Goal: Communication & Community: Answer question/provide support

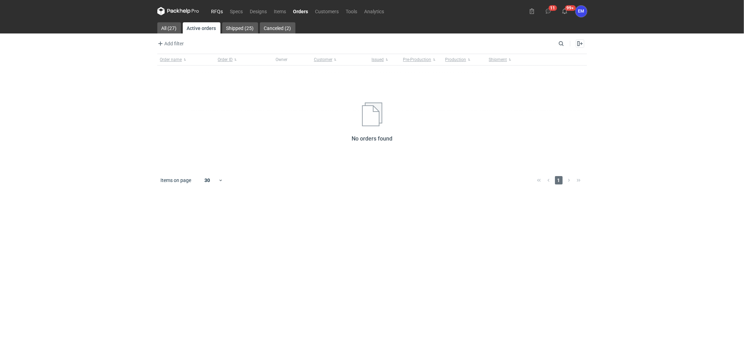
click at [213, 10] on link "RFQs" at bounding box center [217, 11] width 19 height 8
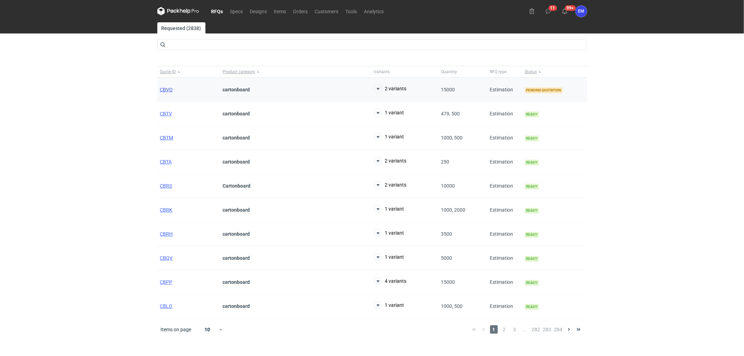
click at [171, 92] on span "CBVO" at bounding box center [166, 90] width 13 height 6
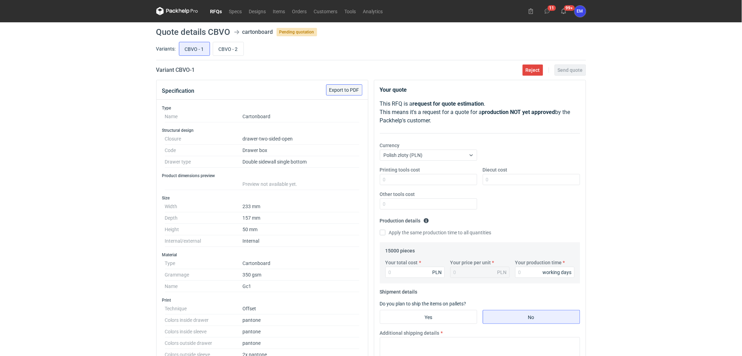
click at [350, 88] on span "Export to PDF" at bounding box center [344, 90] width 30 height 5
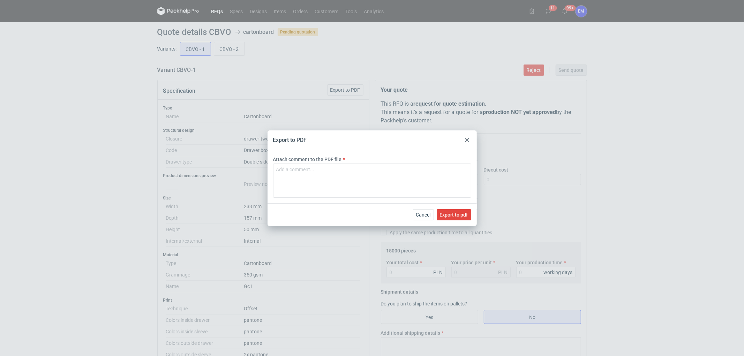
click at [447, 208] on div "Cancel Export to pdf" at bounding box center [371, 214] width 209 height 23
click at [448, 210] on div "Cancel Export to pdf" at bounding box center [371, 214] width 209 height 23
click at [448, 210] on button "Export to pdf" at bounding box center [453, 214] width 35 height 11
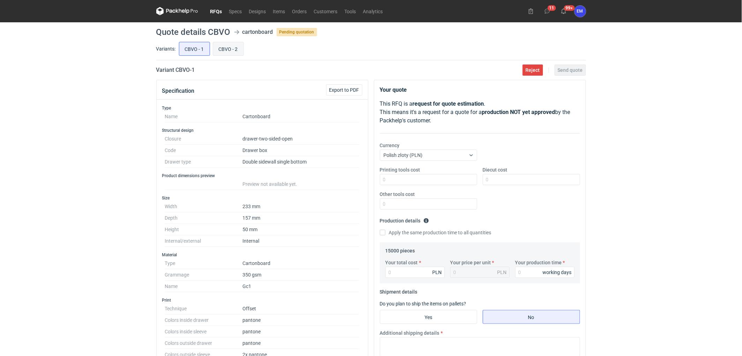
click at [236, 47] on input "CBVO - 2" at bounding box center [228, 48] width 30 height 13
radio input "true"
click at [352, 88] on span "Export to PDF" at bounding box center [344, 90] width 30 height 5
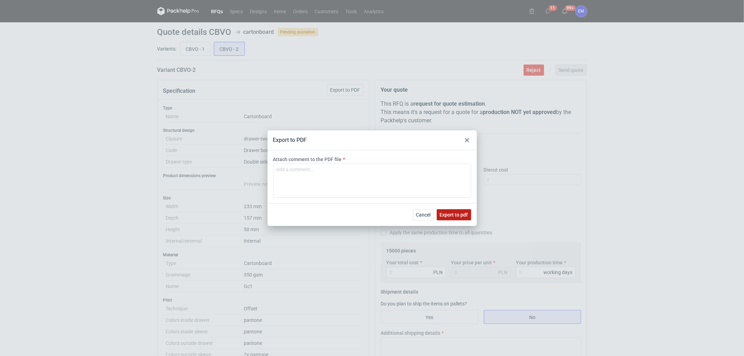
click at [453, 213] on span "Export to pdf" at bounding box center [454, 214] width 28 height 5
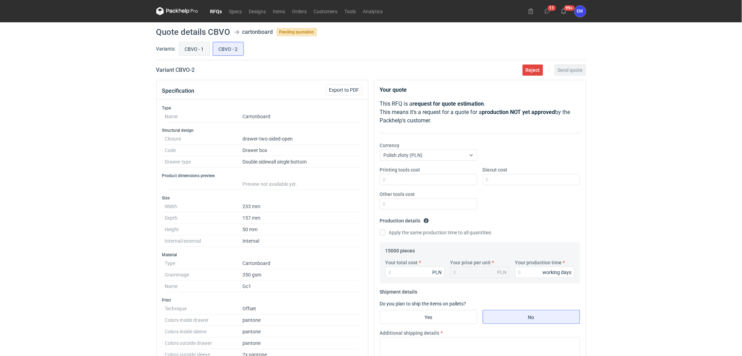
click at [199, 49] on input "CBVO - 1" at bounding box center [194, 48] width 30 height 13
radio input "true"
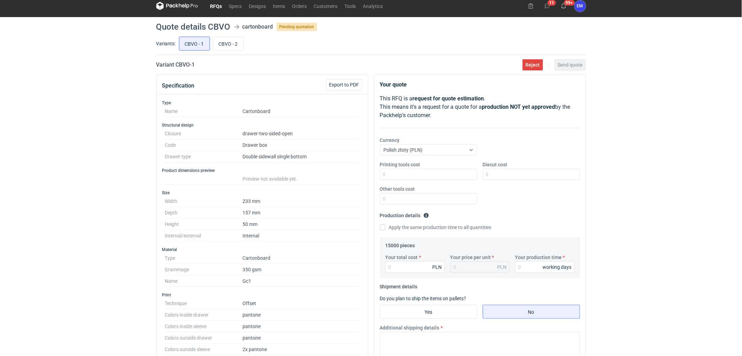
scroll to position [155, 0]
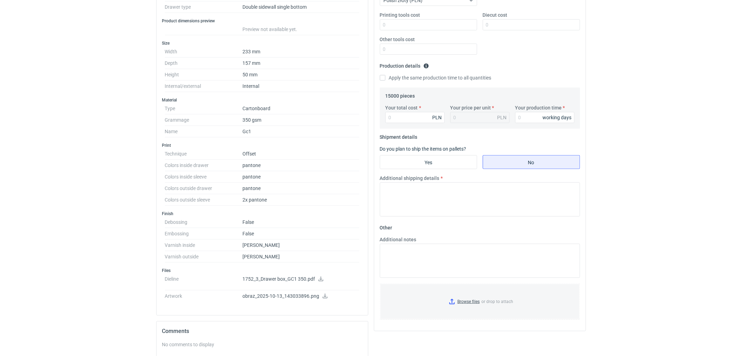
click at [318, 282] on link at bounding box center [321, 280] width 6 height 6
click at [325, 297] on icon at bounding box center [325, 296] width 6 height 5
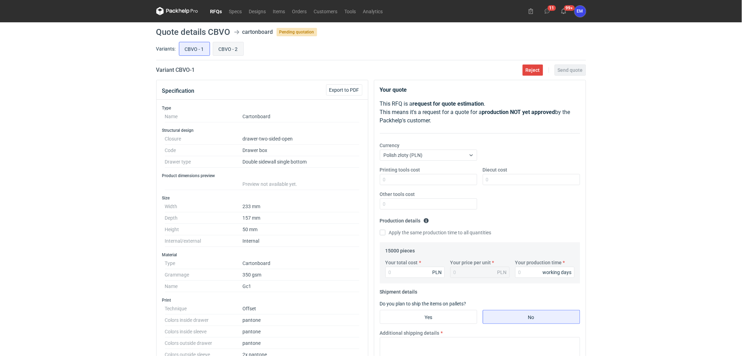
click at [233, 48] on input "CBVO - 2" at bounding box center [228, 48] width 30 height 13
radio input "true"
click at [192, 50] on input "CBVO - 1" at bounding box center [194, 48] width 30 height 13
radio input "true"
drag, startPoint x: 236, startPoint y: 46, endPoint x: 250, endPoint y: 63, distance: 21.8
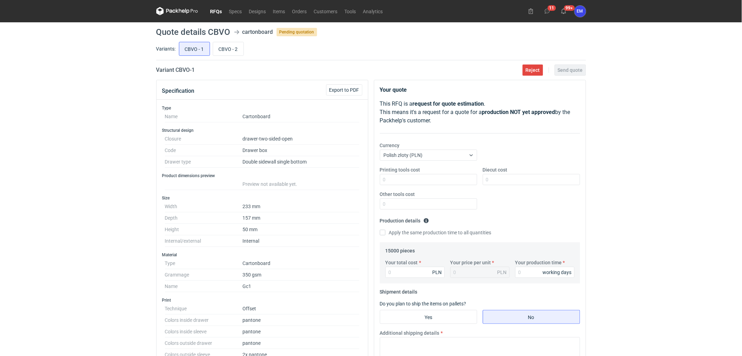
click at [236, 46] on input "CBVO - 2" at bounding box center [228, 48] width 30 height 13
radio input "true"
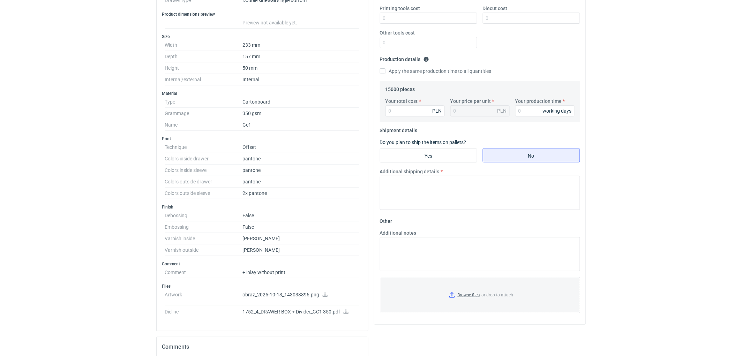
scroll to position [232, 0]
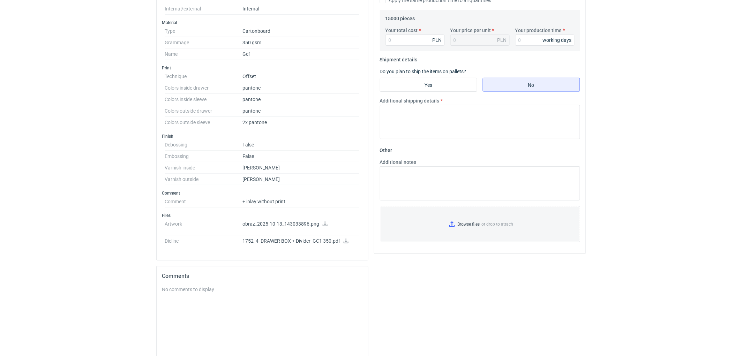
click at [325, 224] on icon at bounding box center [325, 223] width 6 height 5
click at [347, 241] on icon at bounding box center [346, 240] width 6 height 5
drag, startPoint x: 685, startPoint y: 109, endPoint x: 720, endPoint y: 7, distance: 107.8
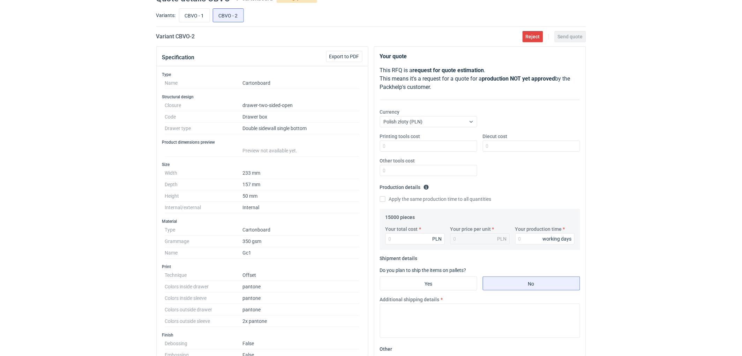
scroll to position [0, 0]
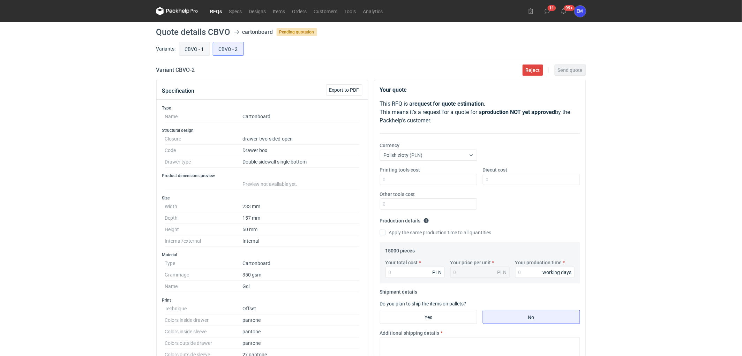
click at [190, 47] on input "CBVO - 1" at bounding box center [194, 48] width 30 height 13
radio input "true"
click at [349, 89] on span "Export to PDF" at bounding box center [344, 90] width 30 height 5
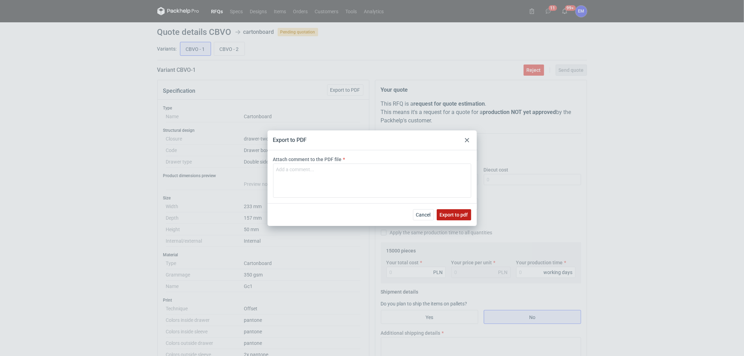
click at [457, 216] on span "Export to pdf" at bounding box center [454, 214] width 28 height 5
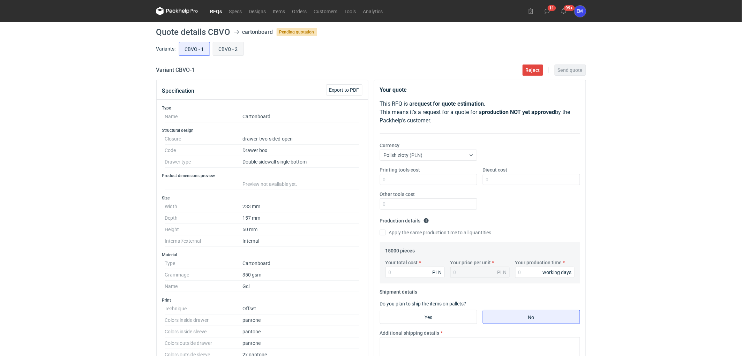
click at [232, 51] on input "CBVO - 2" at bounding box center [228, 48] width 30 height 13
radio input "true"
click at [344, 89] on span "Export to PDF" at bounding box center [344, 90] width 30 height 5
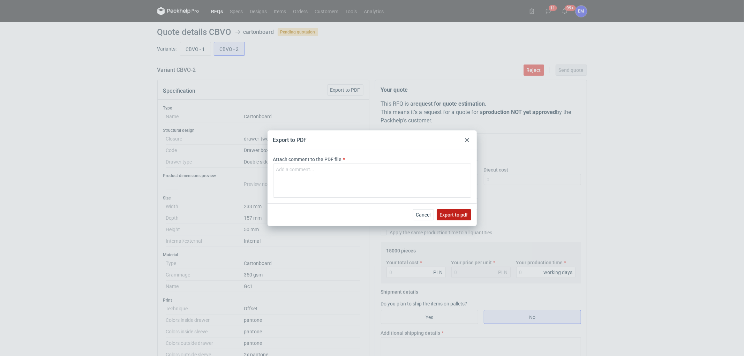
click at [455, 211] on button "Export to pdf" at bounding box center [453, 214] width 35 height 11
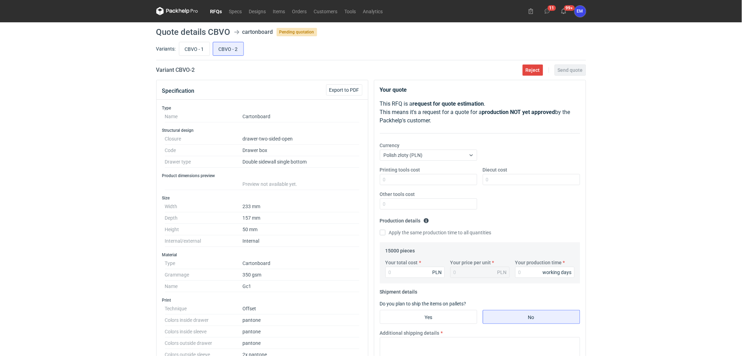
drag, startPoint x: 79, startPoint y: 98, endPoint x: 252, endPoint y: 7, distance: 194.6
click at [84, 94] on div "RFQs Specs Designs Items Orders Customers Tools Analytics 11 99+ EM Ewelina Mac…" at bounding box center [371, 178] width 742 height 356
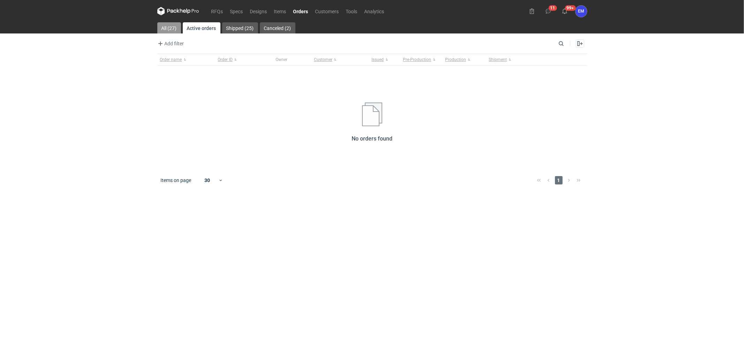
click at [168, 25] on link "All (27)" at bounding box center [169, 27] width 24 height 11
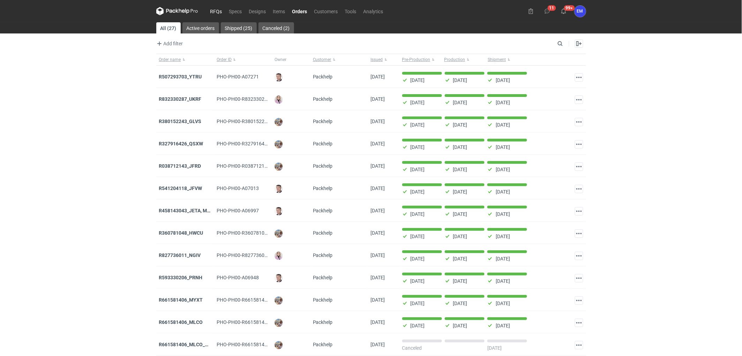
click at [222, 14] on link "RFQs" at bounding box center [216, 11] width 19 height 8
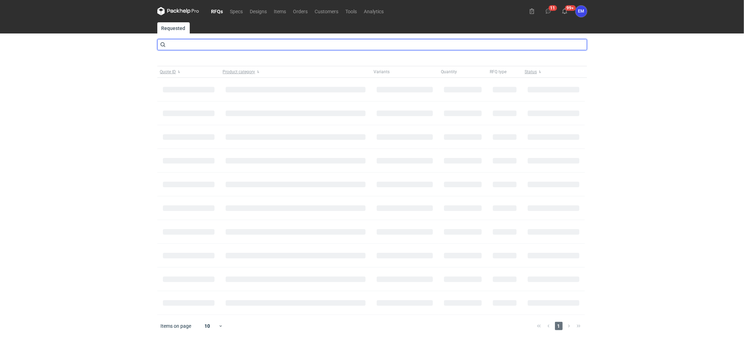
click at [205, 47] on input "text" at bounding box center [372, 44] width 430 height 11
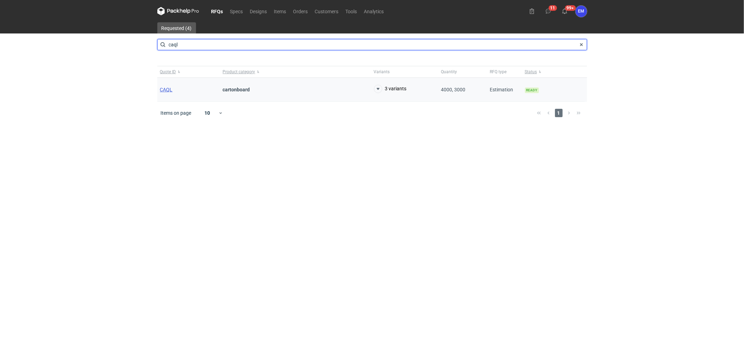
type input "caql"
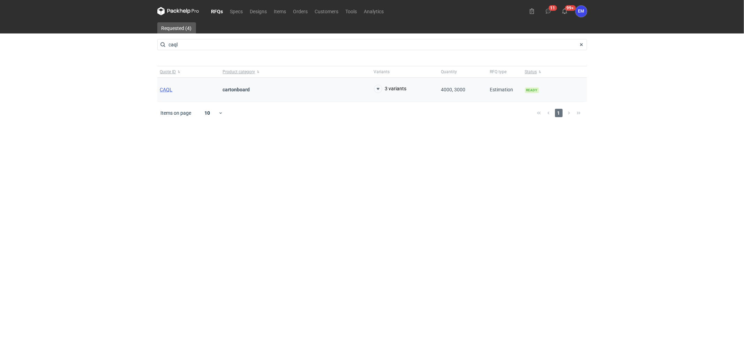
click at [170, 91] on span "CAQL" at bounding box center [166, 90] width 13 height 6
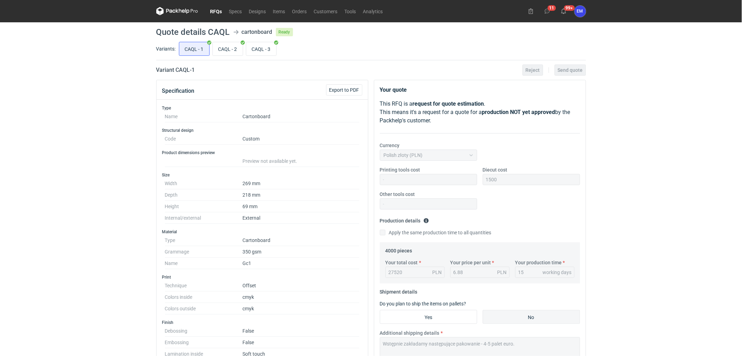
click at [213, 6] on nav "RFQs Specs Designs Items Orders Customers Tools Analytics" at bounding box center [271, 11] width 230 height 22
click at [221, 7] on link "RFQs" at bounding box center [216, 11] width 19 height 8
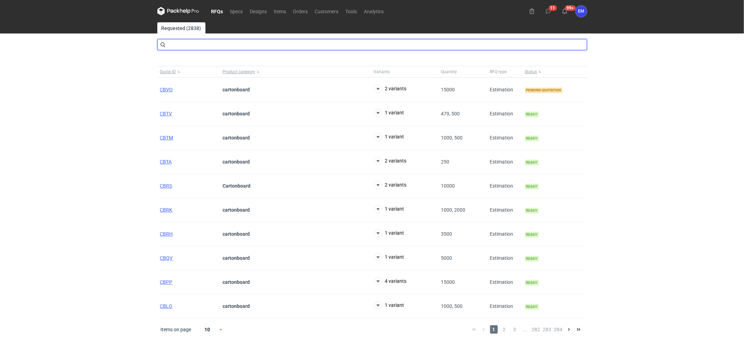
click at [191, 46] on input "text" at bounding box center [372, 44] width 430 height 11
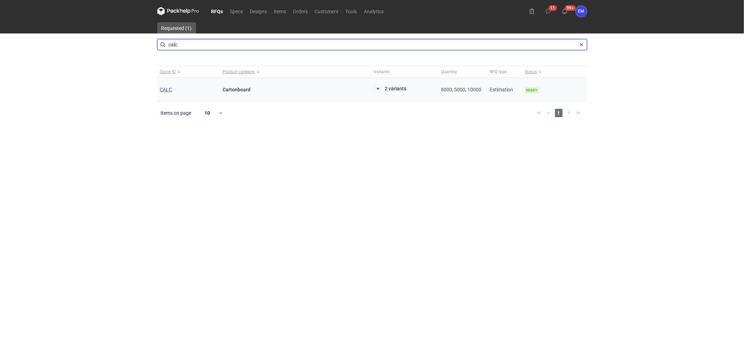
type input "calc"
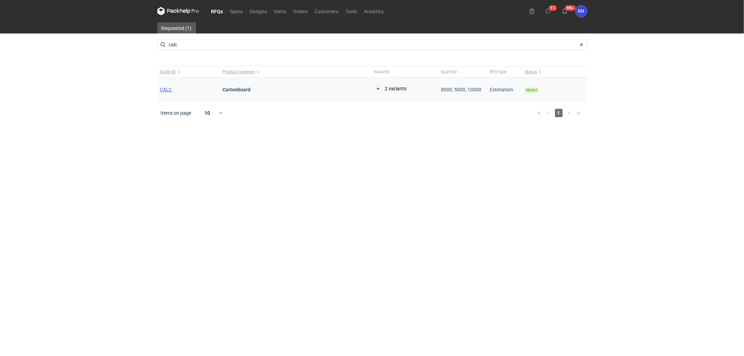
click at [170, 87] on span "CALC" at bounding box center [166, 90] width 12 height 6
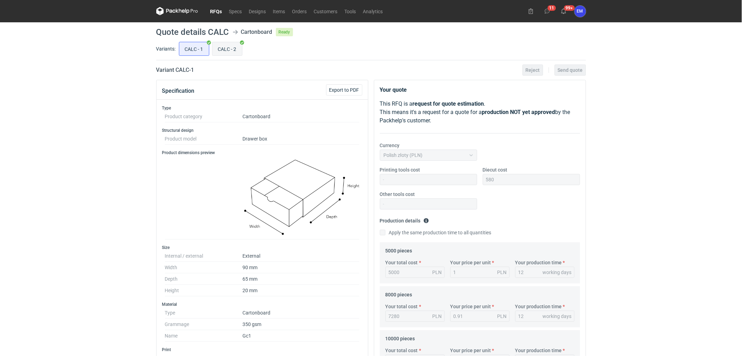
click at [229, 50] on input "CALC - 2" at bounding box center [227, 48] width 30 height 13
radio input "true"
click at [199, 43] on input "CALC - 1" at bounding box center [194, 48] width 30 height 13
radio input "true"
click at [68, 136] on div "RFQs Specs Designs Items Orders Customers Tools Analytics 11 99+ EM Ewelina Mac…" at bounding box center [371, 178] width 742 height 356
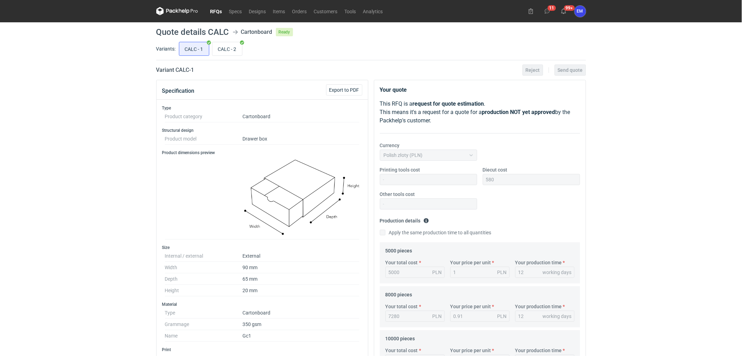
click at [214, 14] on link "RFQs" at bounding box center [216, 11] width 19 height 8
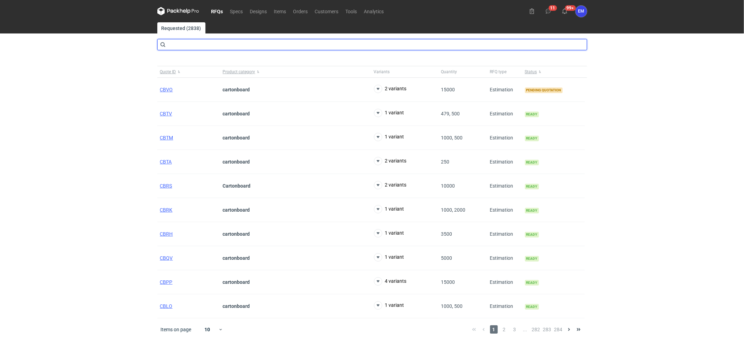
click at [204, 44] on input "text" at bounding box center [372, 44] width 430 height 11
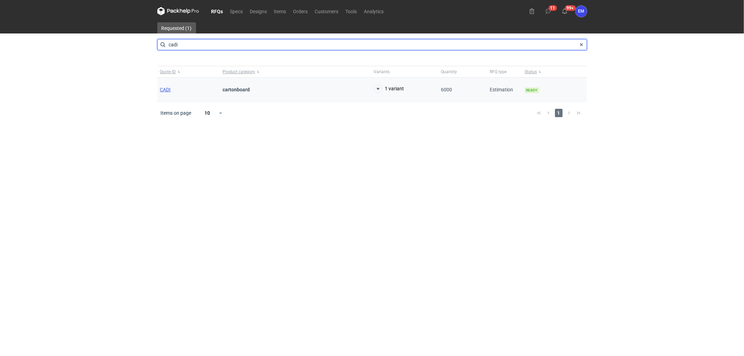
type input "cadi"
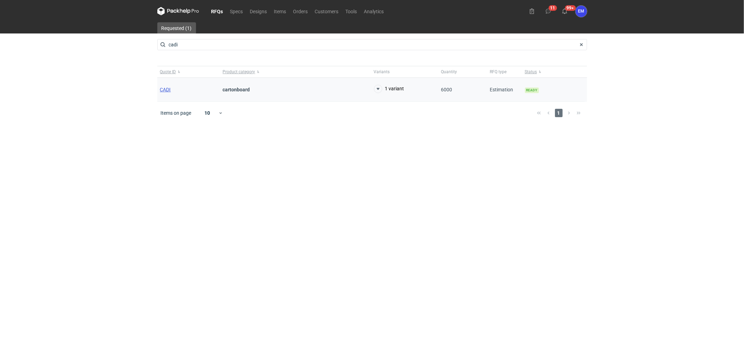
click at [170, 89] on span "CADI" at bounding box center [165, 90] width 11 height 6
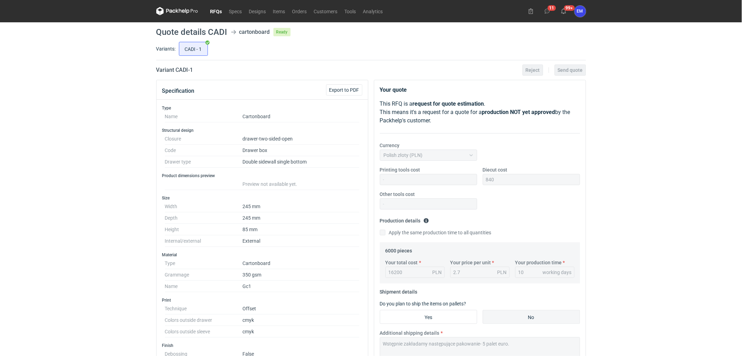
click at [218, 13] on link "RFQs" at bounding box center [216, 11] width 19 height 8
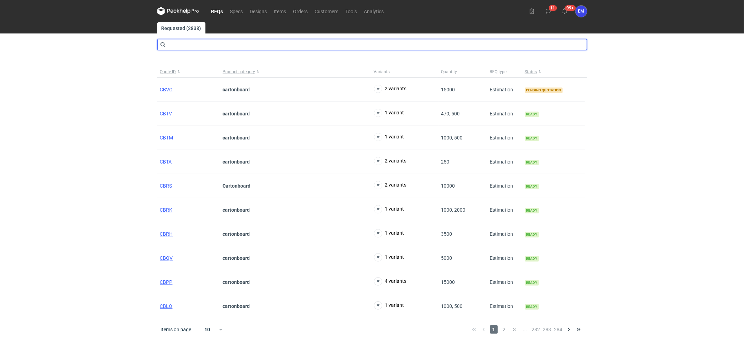
click at [215, 43] on input "text" at bounding box center [372, 44] width 430 height 11
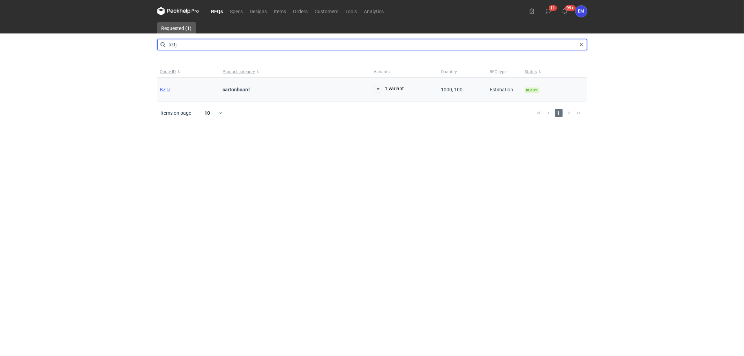
type input "bztj"
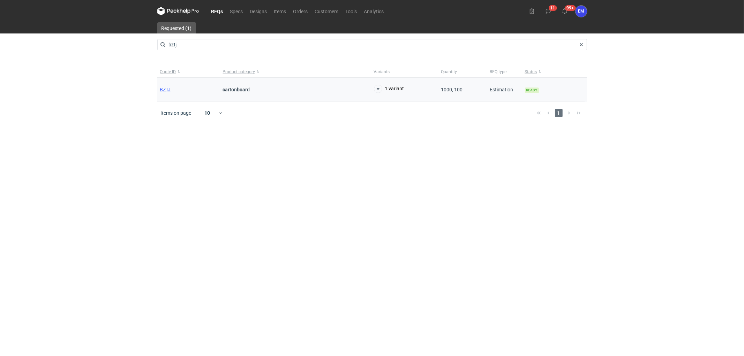
click at [157, 91] on div "BZTJ" at bounding box center [188, 90] width 63 height 24
click at [160, 90] on span "BZTJ" at bounding box center [165, 90] width 11 height 6
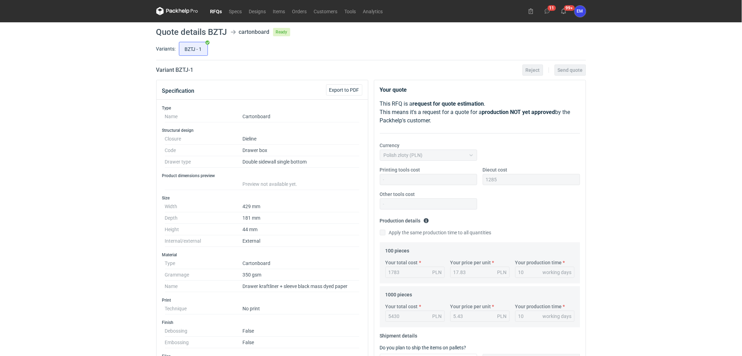
click at [219, 12] on link "RFQs" at bounding box center [216, 11] width 19 height 8
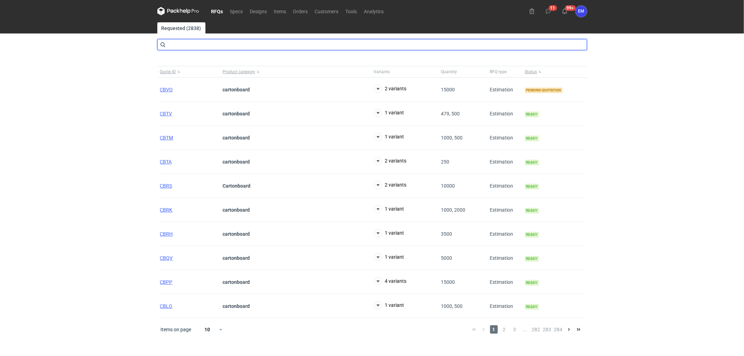
click at [184, 47] on input "text" at bounding box center [372, 44] width 430 height 11
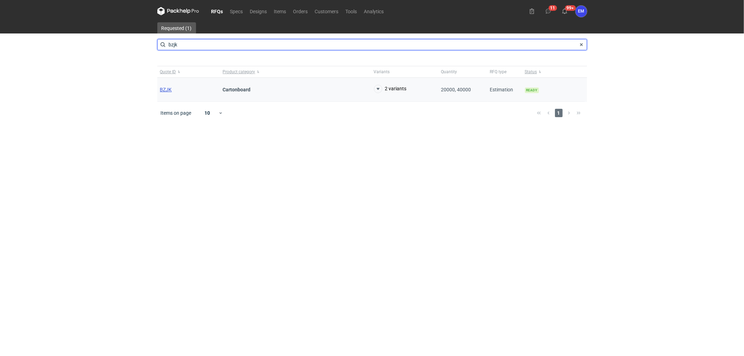
type input "bzjk"
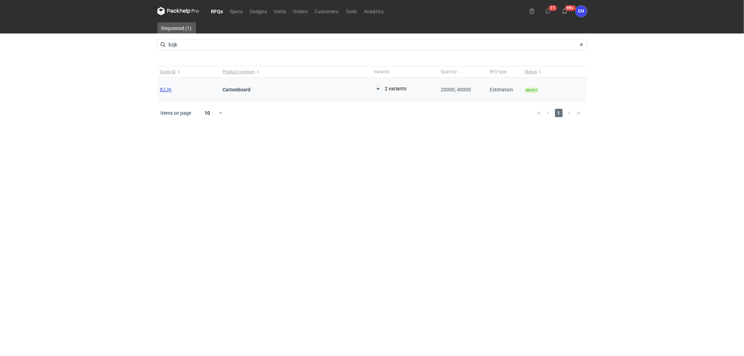
click at [168, 91] on span "BZJK" at bounding box center [166, 90] width 12 height 6
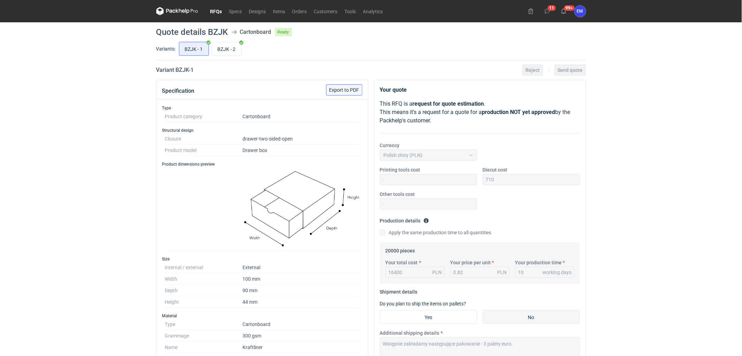
click at [337, 94] on button "Export to PDF" at bounding box center [344, 89] width 36 height 11
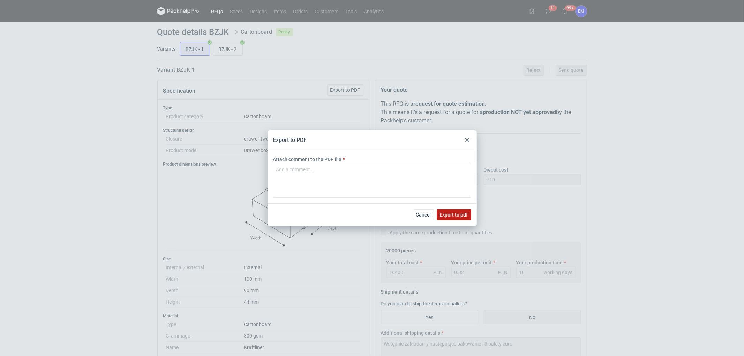
click at [459, 212] on span "Export to pdf" at bounding box center [454, 214] width 28 height 5
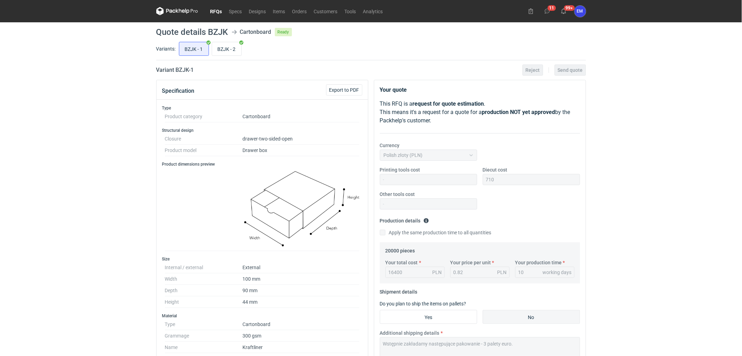
click at [176, 13] on icon at bounding box center [177, 11] width 42 height 8
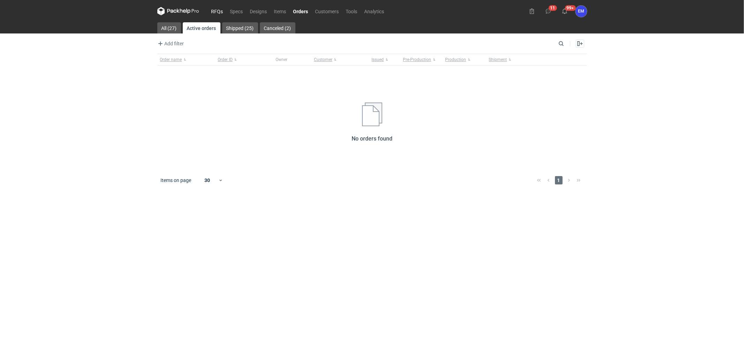
click at [219, 8] on link "RFQs" at bounding box center [217, 11] width 19 height 8
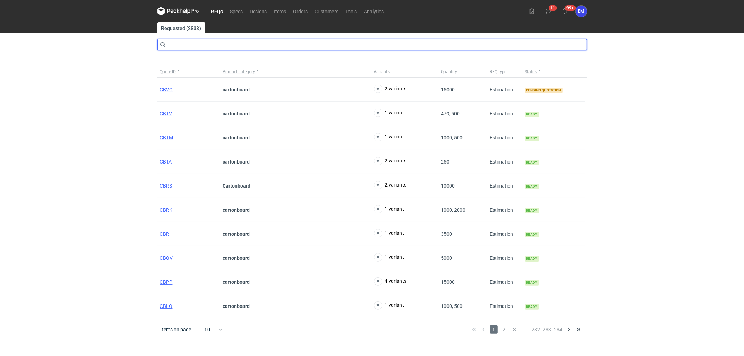
click at [183, 44] on input "text" at bounding box center [372, 44] width 430 height 11
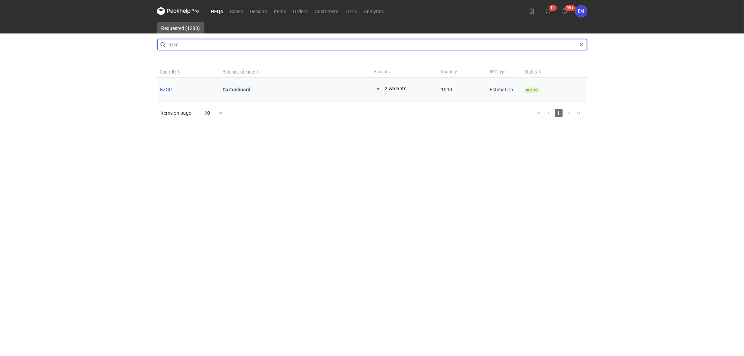
type input "bzcr"
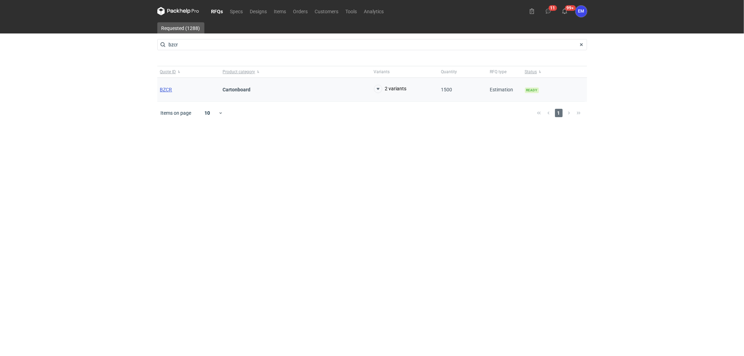
click at [162, 90] on span "BZCR" at bounding box center [166, 90] width 12 height 6
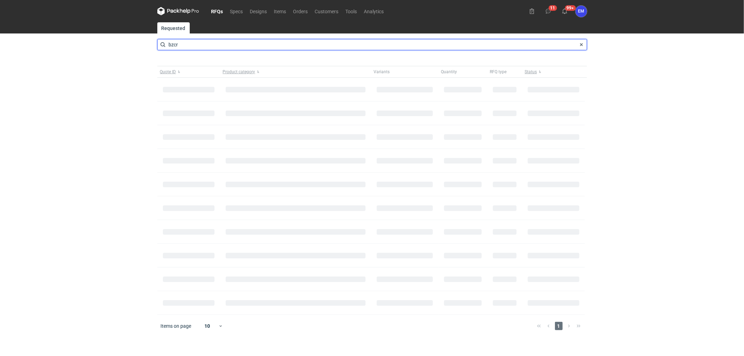
click at [182, 46] on input "bzcr" at bounding box center [372, 44] width 430 height 11
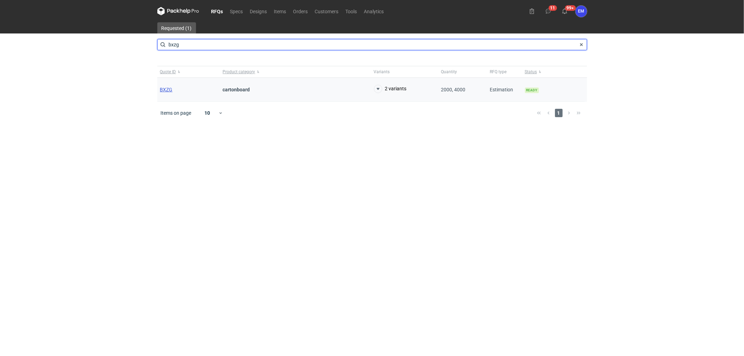
type input "bxzg"
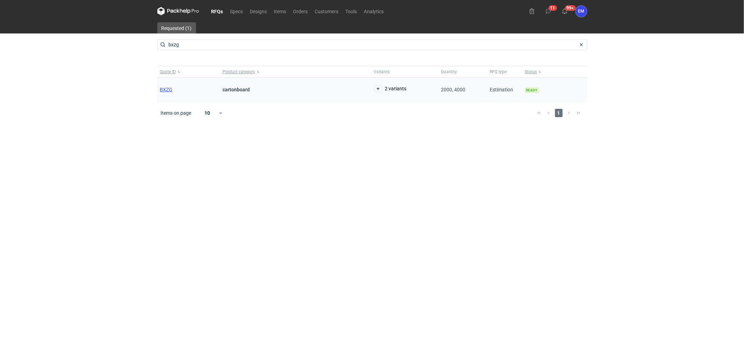
click at [165, 91] on span "BXZG" at bounding box center [166, 90] width 13 height 6
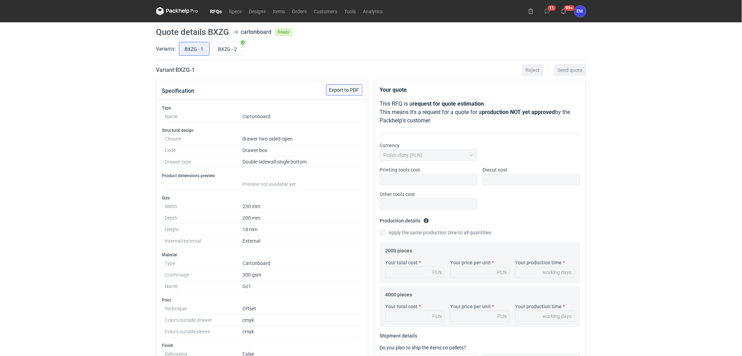
click at [353, 90] on span "Export to PDF" at bounding box center [344, 90] width 30 height 5
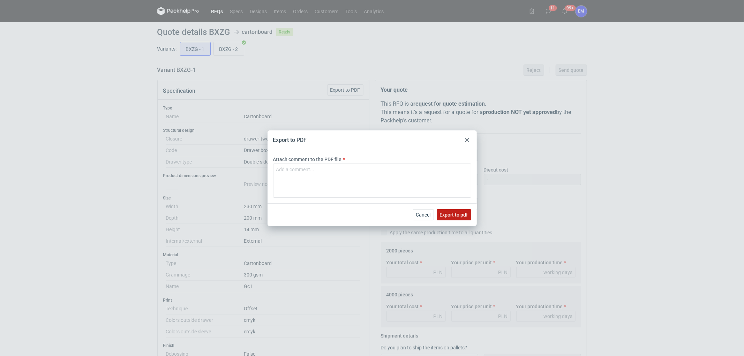
click at [458, 211] on button "Export to pdf" at bounding box center [453, 214] width 35 height 11
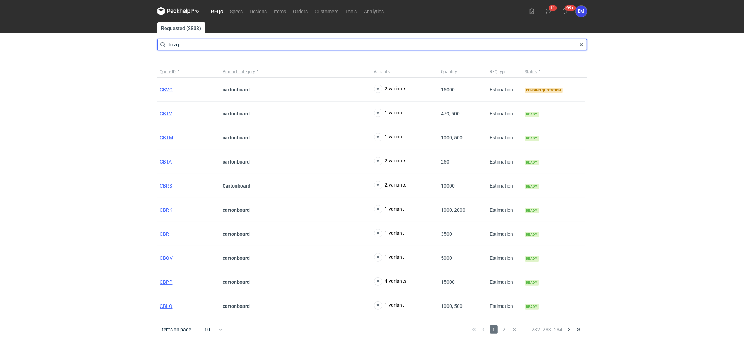
click at [190, 42] on input "bxzg" at bounding box center [372, 44] width 430 height 11
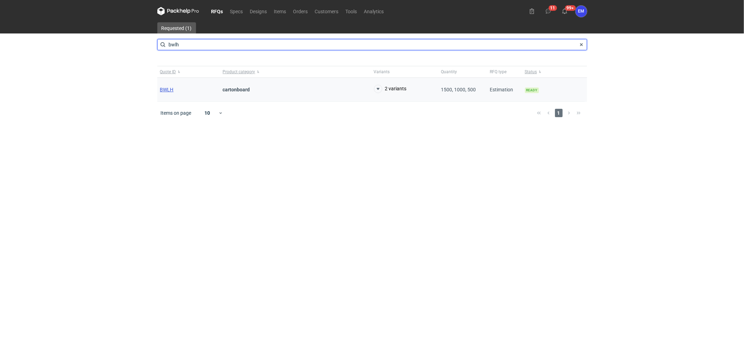
type input "bwlh"
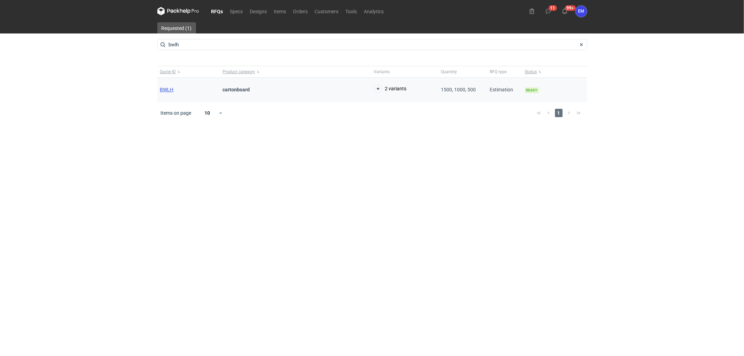
click at [167, 88] on span "BWLH" at bounding box center [167, 90] width 14 height 6
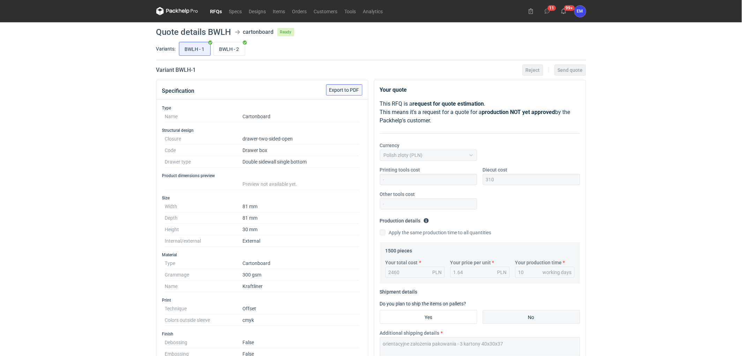
click at [354, 91] on span "Export to PDF" at bounding box center [344, 90] width 30 height 5
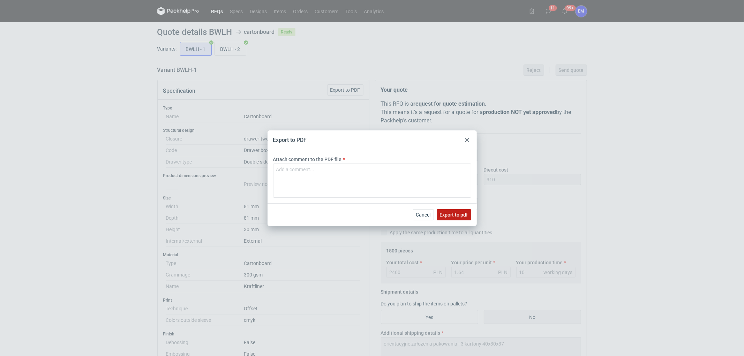
click at [449, 213] on span "Export to pdf" at bounding box center [454, 214] width 28 height 5
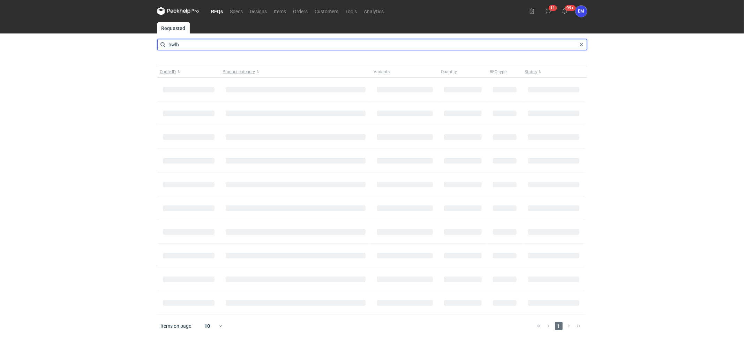
click at [191, 45] on input "bwlh" at bounding box center [372, 44] width 430 height 11
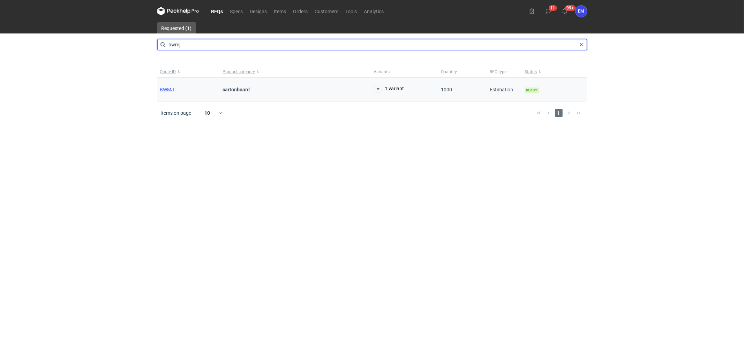
type input "bwmj"
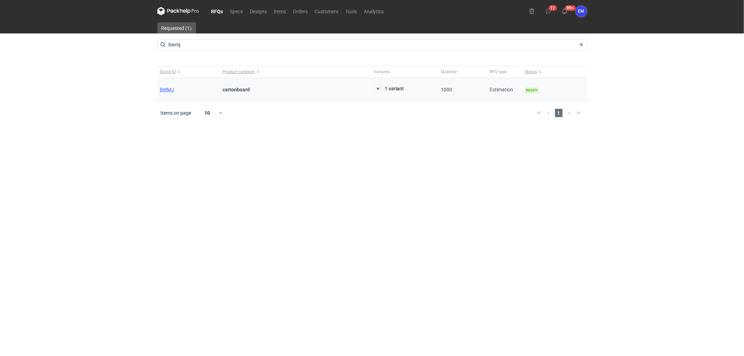
click at [170, 92] on div "BWMJ" at bounding box center [188, 90] width 63 height 24
click at [167, 91] on span "BWMJ" at bounding box center [167, 90] width 14 height 6
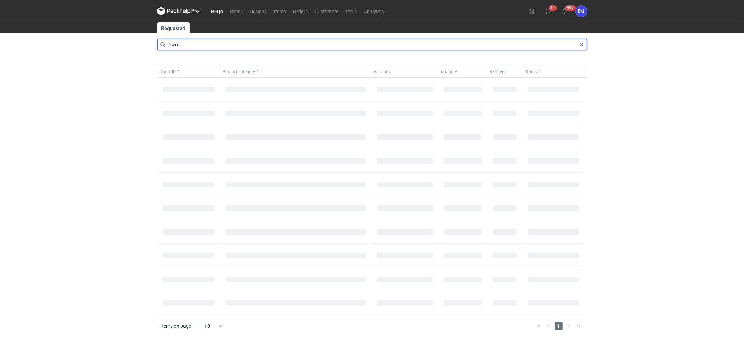
click at [212, 46] on input "bwmj" at bounding box center [372, 44] width 430 height 11
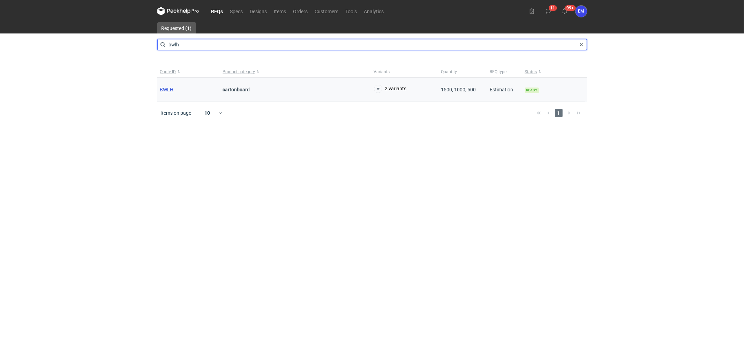
type input "bwlh"
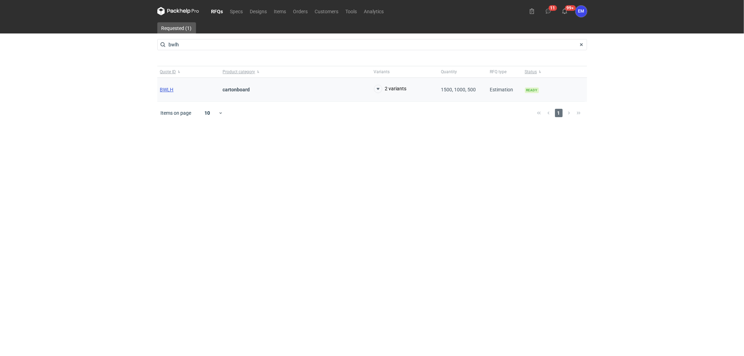
click at [164, 91] on span "BWLH" at bounding box center [167, 90] width 14 height 6
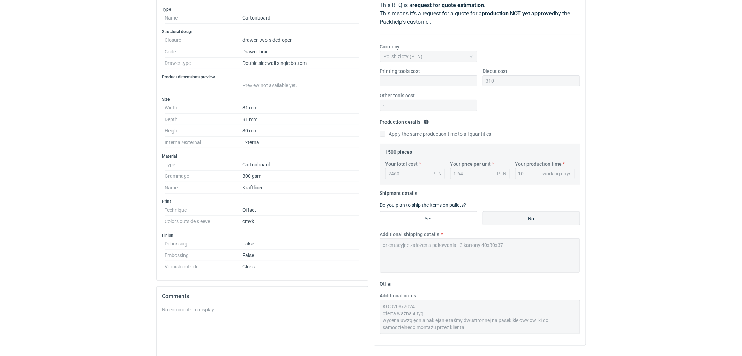
scroll to position [116, 0]
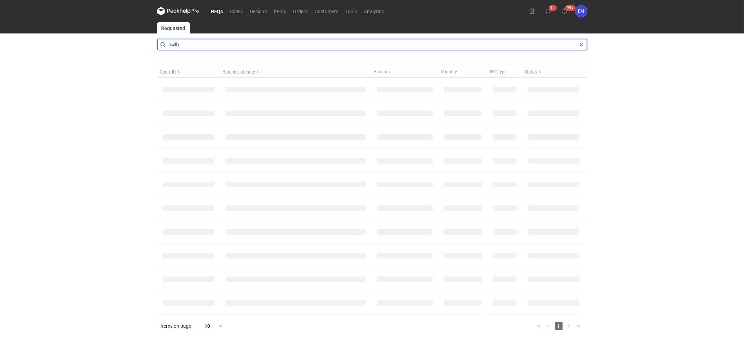
click at [196, 44] on input "bwlh" at bounding box center [372, 44] width 430 height 11
type input "bwhl"
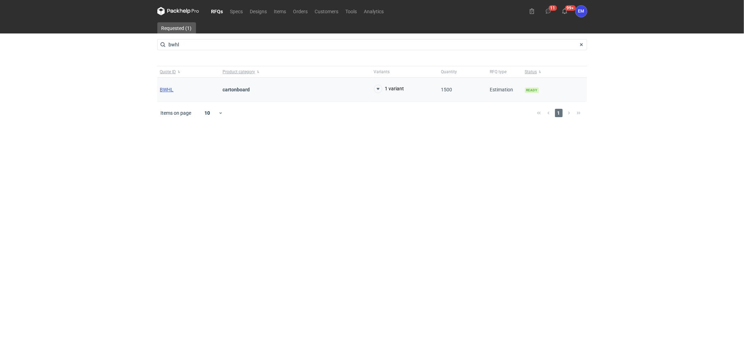
click at [165, 89] on span "BWHL" at bounding box center [167, 90] width 14 height 6
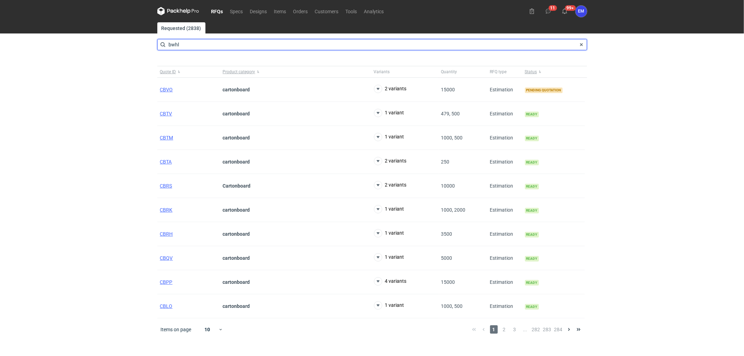
click at [202, 46] on input "bwhl" at bounding box center [372, 44] width 430 height 11
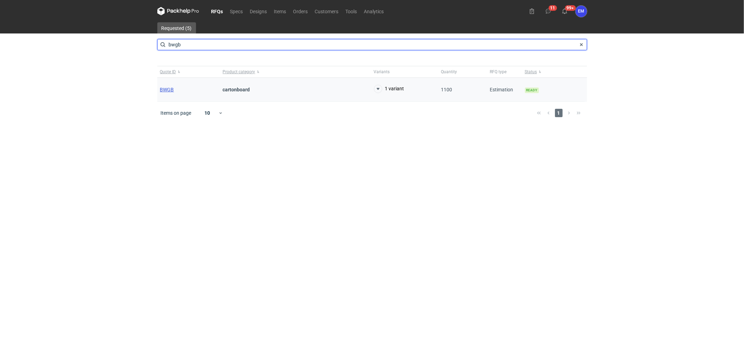
type input "bwgb"
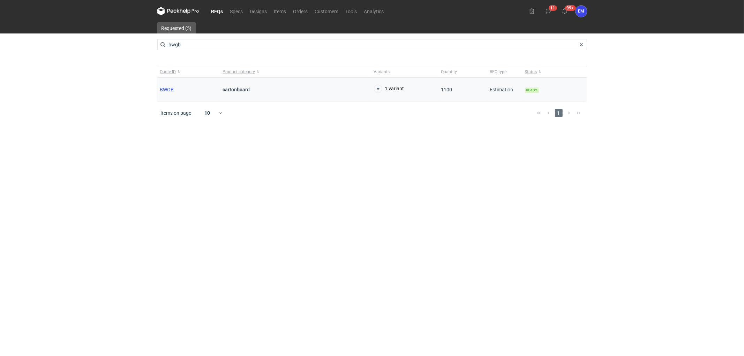
click at [161, 89] on span "BWGB" at bounding box center [167, 90] width 14 height 6
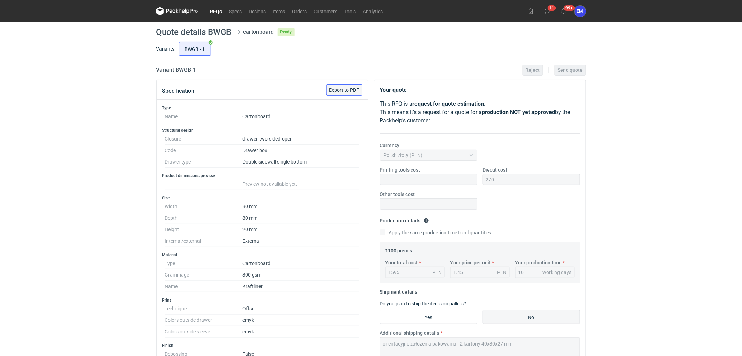
click at [350, 90] on span "Export to PDF" at bounding box center [344, 90] width 30 height 5
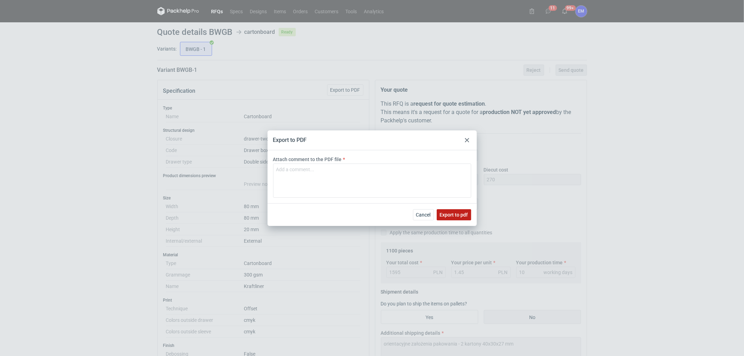
drag, startPoint x: 456, startPoint y: 216, endPoint x: 471, endPoint y: 199, distance: 23.0
click at [456, 215] on span "Export to pdf" at bounding box center [454, 214] width 28 height 5
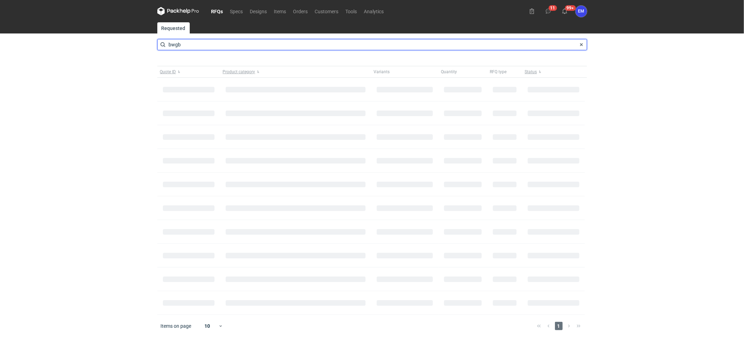
click at [197, 43] on input "bwgb" at bounding box center [372, 44] width 430 height 11
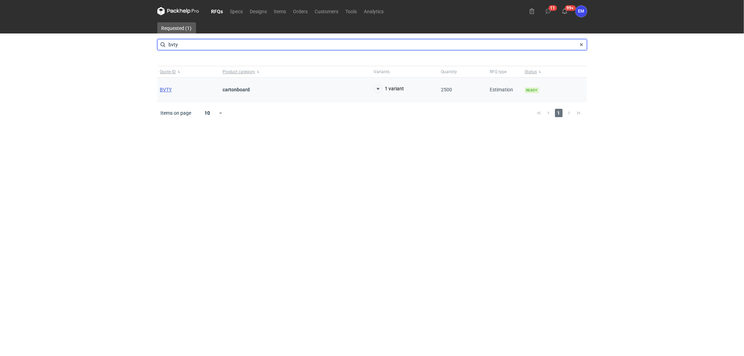
type input "bvty"
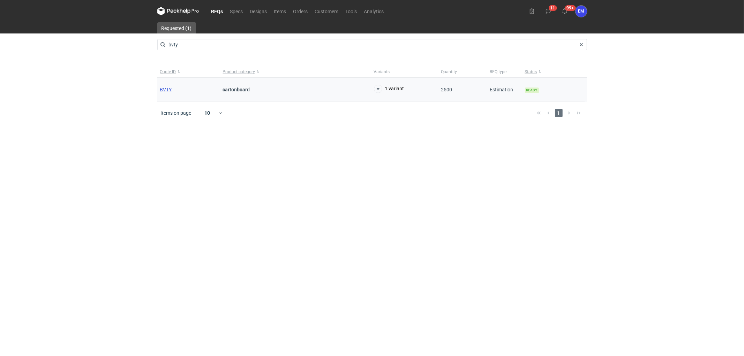
click at [167, 91] on span "BVTY" at bounding box center [166, 90] width 12 height 6
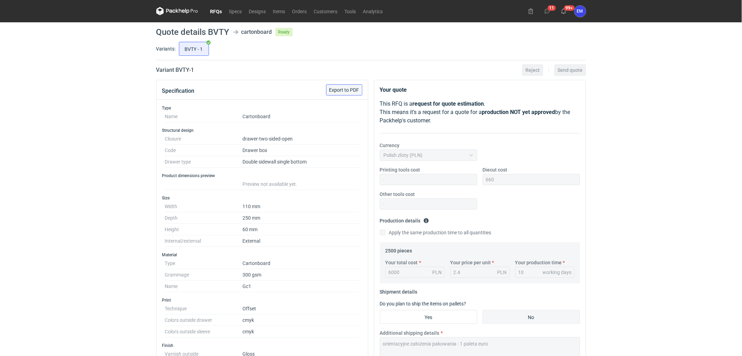
click at [333, 94] on button "Export to PDF" at bounding box center [344, 89] width 36 height 11
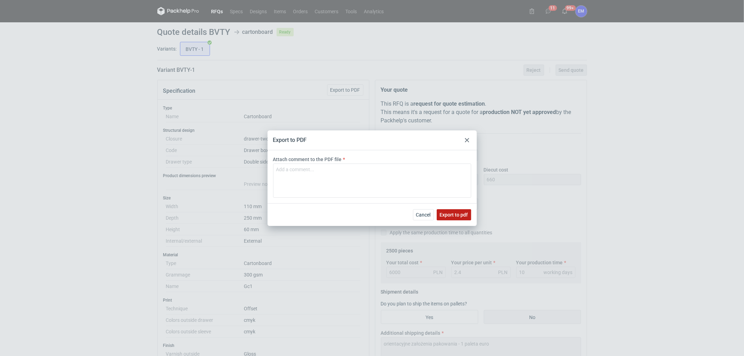
click at [455, 213] on span "Export to pdf" at bounding box center [454, 214] width 28 height 5
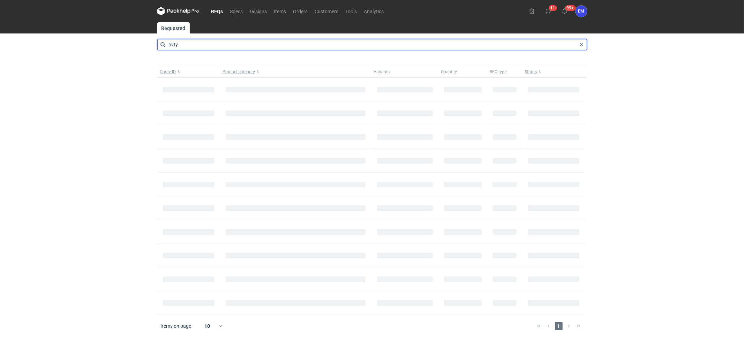
click at [187, 43] on input "bvty" at bounding box center [372, 44] width 430 height 11
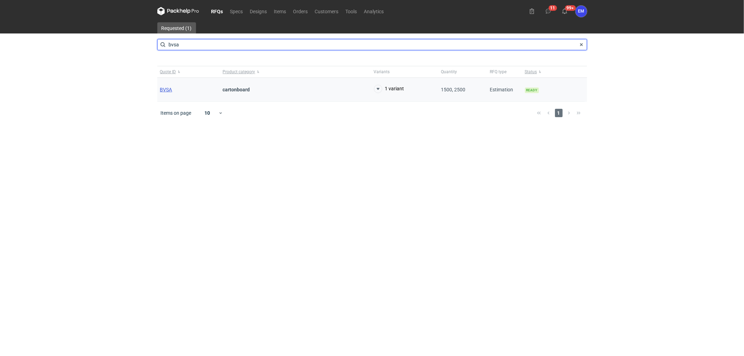
type input "bvsa"
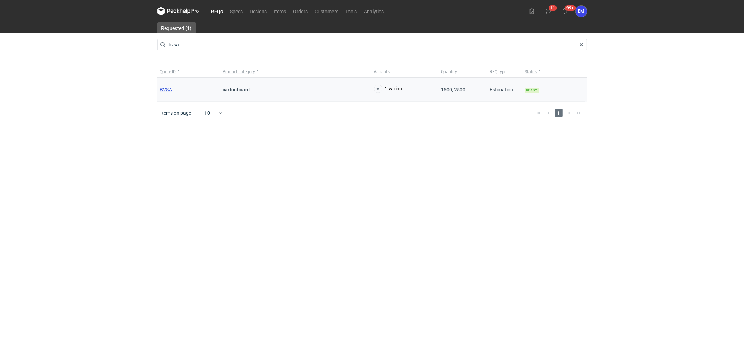
click at [170, 89] on span "BVSA" at bounding box center [166, 90] width 12 height 6
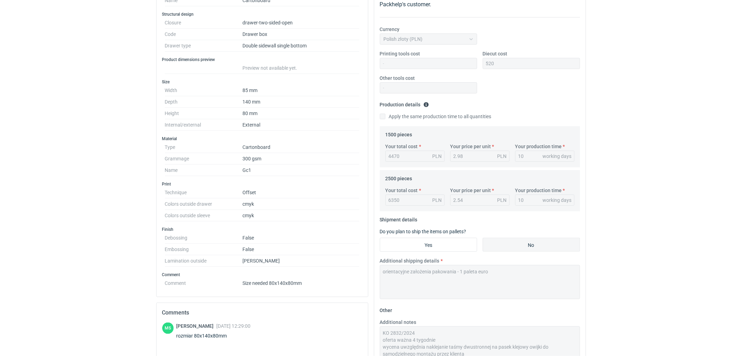
scroll to position [39, 0]
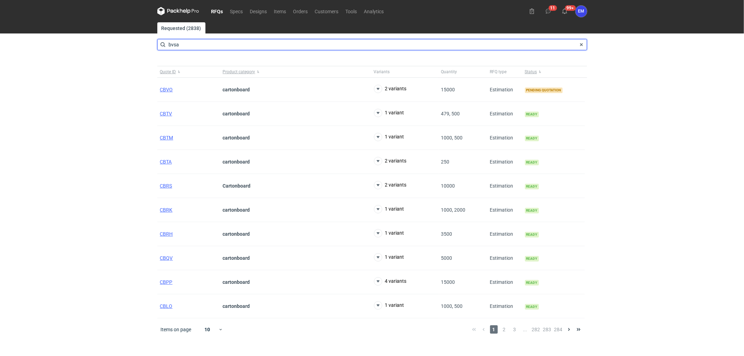
click at [195, 46] on input "bvsa" at bounding box center [372, 44] width 430 height 11
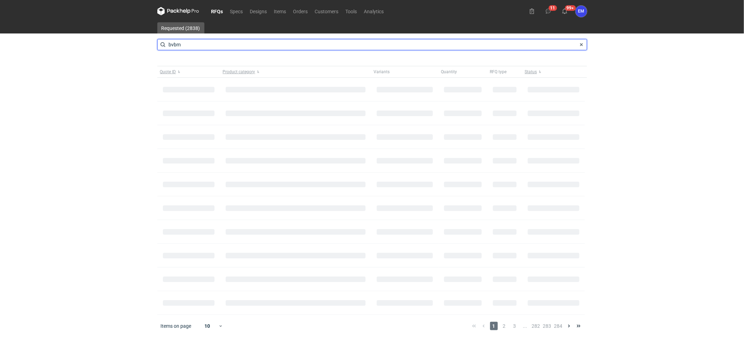
type input "bvbm"
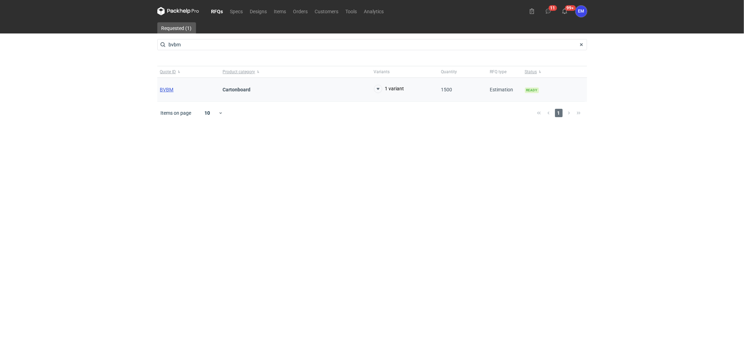
click at [167, 87] on span "BVBM" at bounding box center [167, 90] width 14 height 6
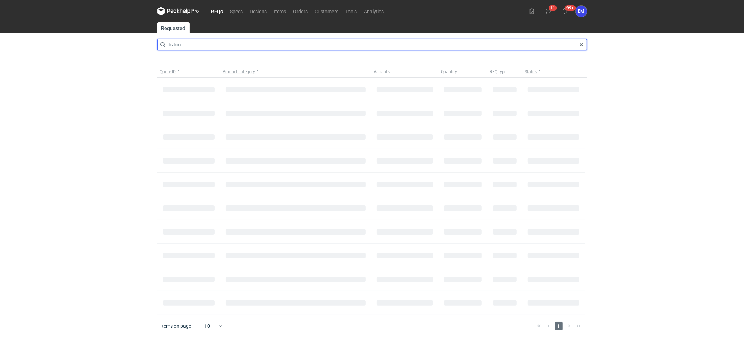
click at [197, 48] on input "bvbm" at bounding box center [372, 44] width 430 height 11
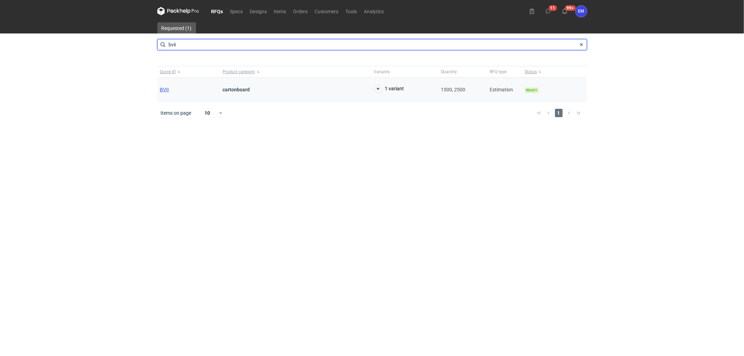
type input "bvii"
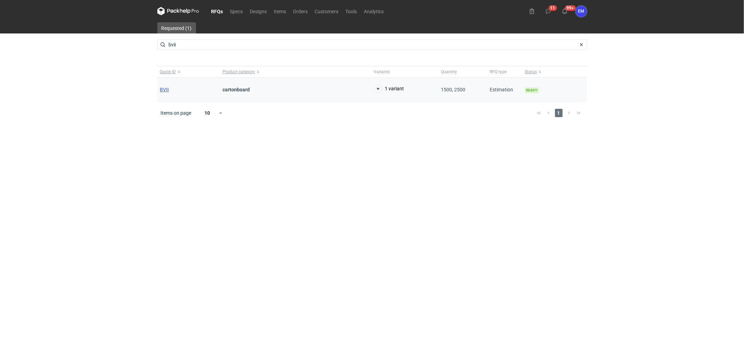
click at [166, 92] on span "BVII" at bounding box center [164, 90] width 9 height 6
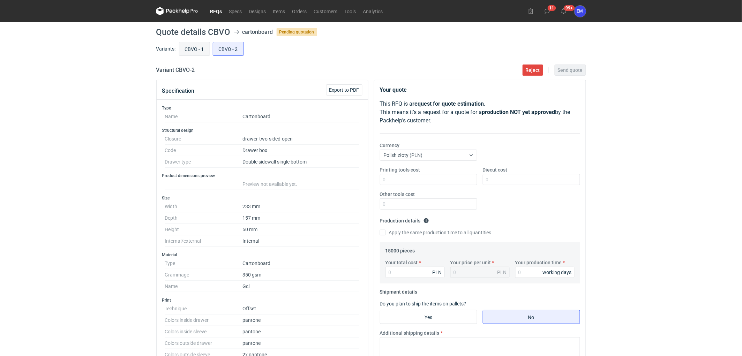
click at [196, 49] on input "CBVO - 1" at bounding box center [194, 48] width 30 height 13
radio input "true"
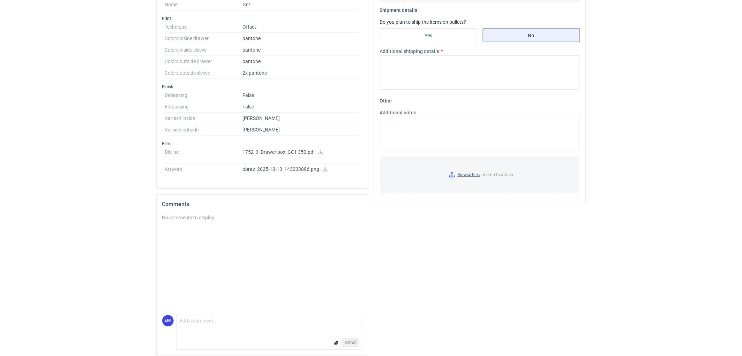
scroll to position [288, 0]
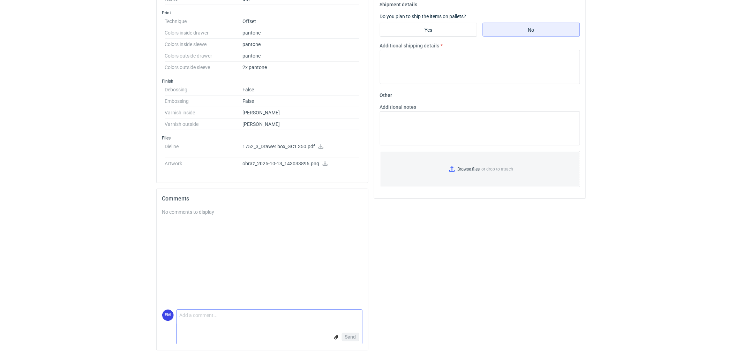
click at [228, 323] on textarea "Comment message" at bounding box center [269, 317] width 185 height 15
drag, startPoint x: 234, startPoint y: 315, endPoint x: 238, endPoint y: 316, distance: 4.9
click at [234, 315] on textarea "Dzień dobry, czy znane sa nr Pantonów :) ?" at bounding box center [269, 317] width 185 height 15
type textarea "Dzień dobry, czy znane są nr Pantonów :) ?"
click at [349, 339] on span "Send" at bounding box center [350, 337] width 11 height 5
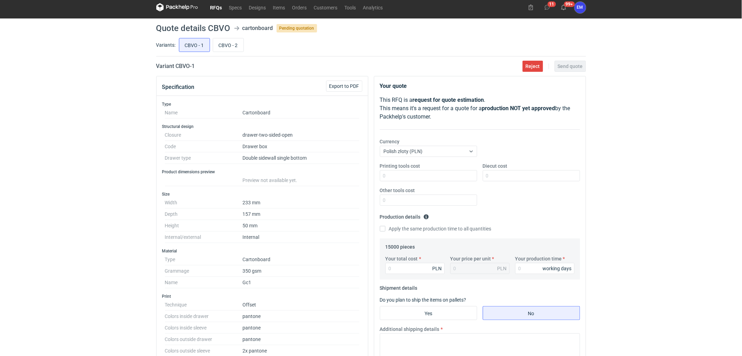
scroll to position [0, 0]
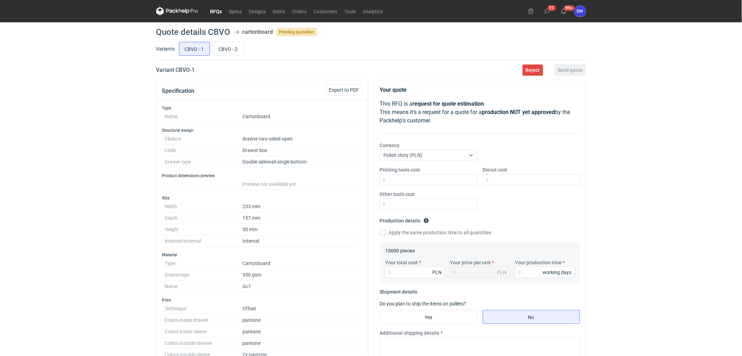
click at [85, 151] on div "RFQs Specs Designs Items Orders Customers Tools Analytics 11 99+ EM Ewelina Mac…" at bounding box center [371, 178] width 742 height 356
click at [174, 119] on dt "Name" at bounding box center [204, 117] width 78 height 12
click at [74, 137] on div "RFQs Specs Designs Items Orders Customers Tools Analytics 11 99+ EM Ewelina Mac…" at bounding box center [371, 178] width 742 height 356
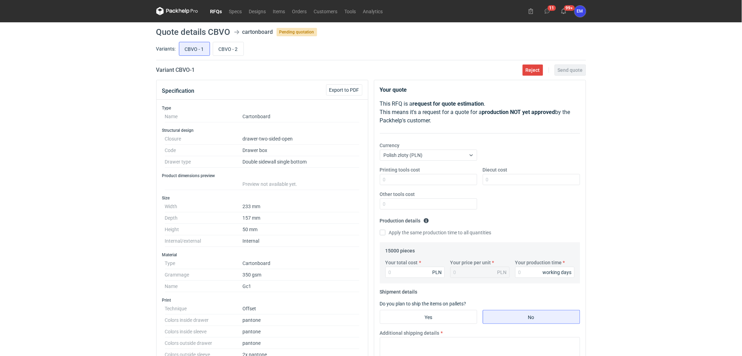
click at [74, 137] on div "RFQs Specs Designs Items Orders Customers Tools Analytics 11 99+ EM Ewelina Mac…" at bounding box center [371, 178] width 742 height 356
click at [84, 149] on div "RFQs Specs Designs Items Orders Customers Tools Analytics 11 99+ EM Ewelina Mac…" at bounding box center [371, 178] width 742 height 356
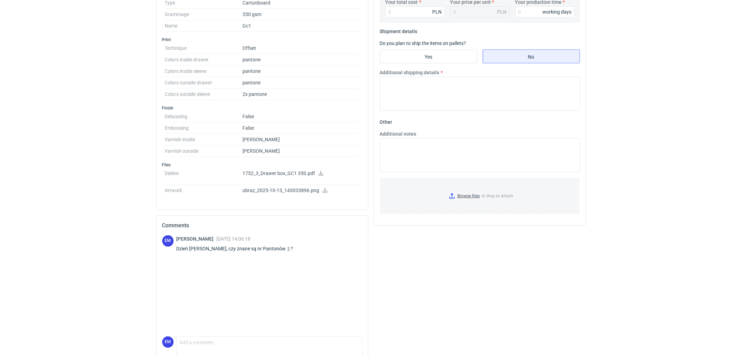
scroll to position [288, 0]
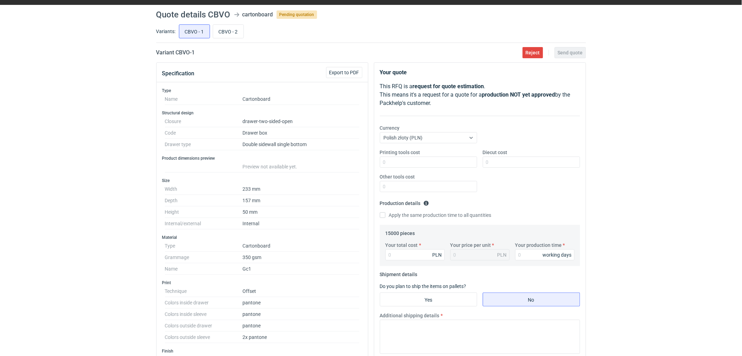
scroll to position [0, 0]
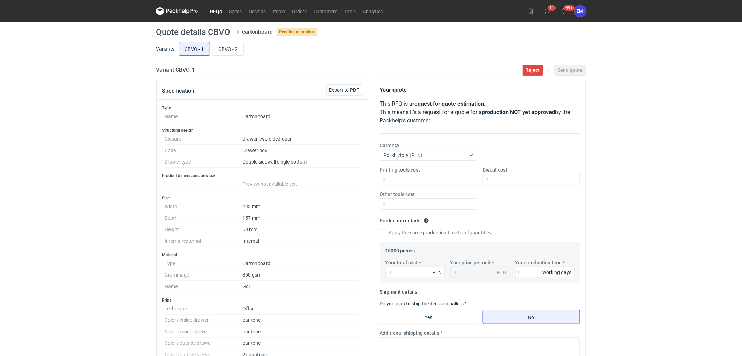
drag, startPoint x: 105, startPoint y: 181, endPoint x: 112, endPoint y: 180, distance: 6.7
click at [105, 181] on div "RFQs Specs Designs Items Orders Customers Tools Analytics 11 99+ EM Ewelina Mac…" at bounding box center [371, 178] width 742 height 356
drag, startPoint x: 68, startPoint y: 142, endPoint x: 95, endPoint y: 113, distance: 39.9
click at [87, 124] on div "RFQs Specs Designs Items Orders Customers Tools Analytics 11 99+ EM Ewelina Mac…" at bounding box center [371, 178] width 742 height 356
click at [50, 199] on div "RFQs Specs Designs Items Orders Customers Tools Analytics 11 99+ EM Ewelina Mac…" at bounding box center [371, 178] width 742 height 356
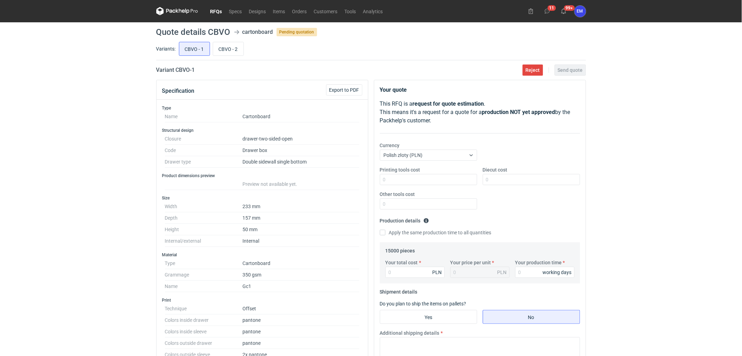
click at [221, 9] on link "RFQs" at bounding box center [216, 11] width 19 height 8
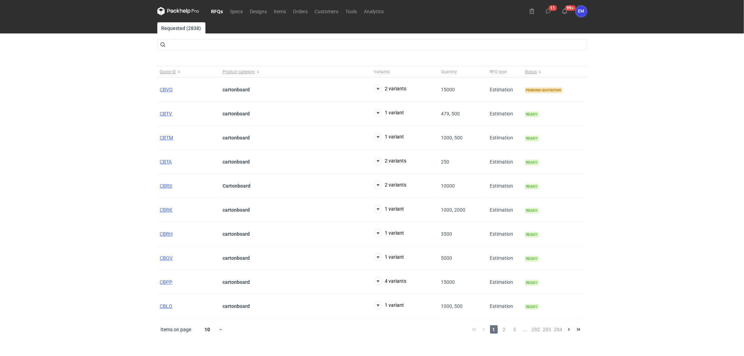
click at [72, 119] on div "RFQs Specs Designs Items Orders Customers Tools Analytics 11 99+ EM Ewelina Mac…" at bounding box center [372, 178] width 744 height 356
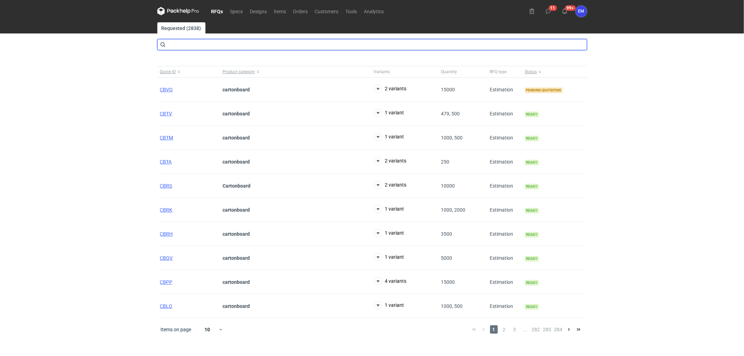
click at [207, 48] on input "text" at bounding box center [372, 44] width 430 height 11
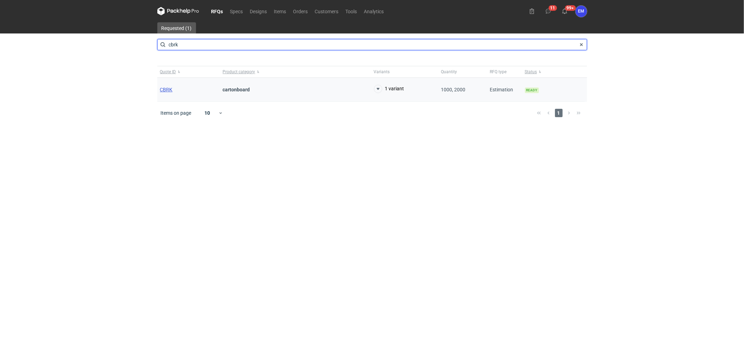
type input "cbrk"
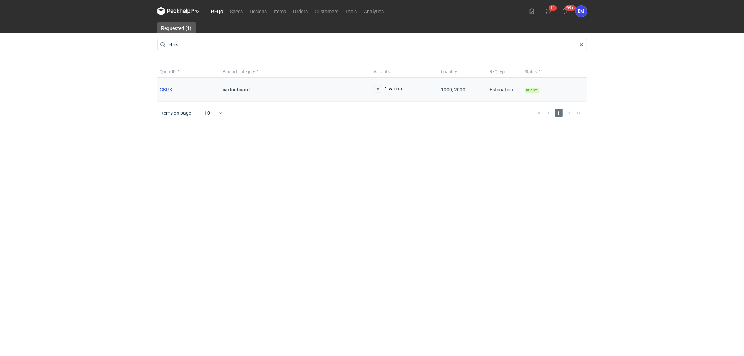
click at [169, 89] on span "CBRK" at bounding box center [166, 90] width 13 height 6
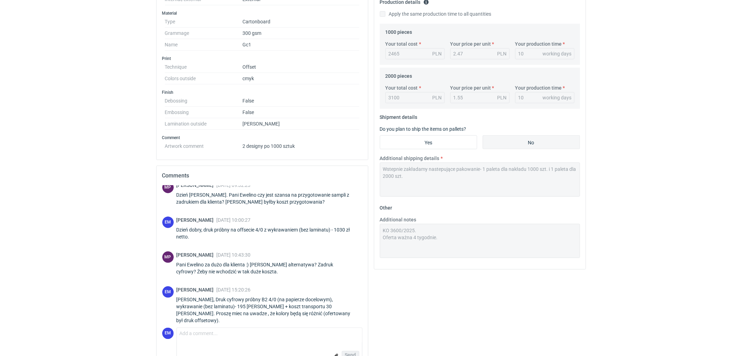
scroll to position [232, 0]
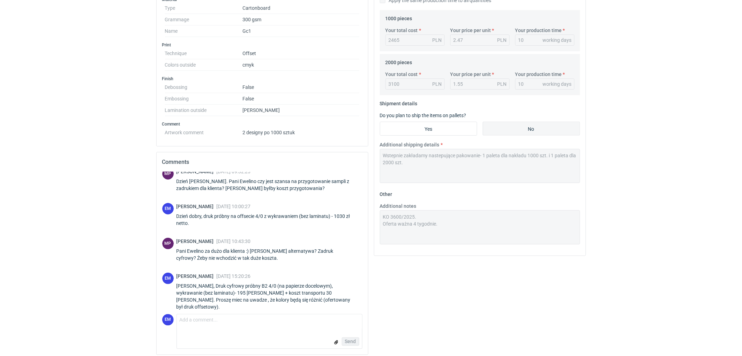
drag, startPoint x: 65, startPoint y: 183, endPoint x: 68, endPoint y: 193, distance: 10.9
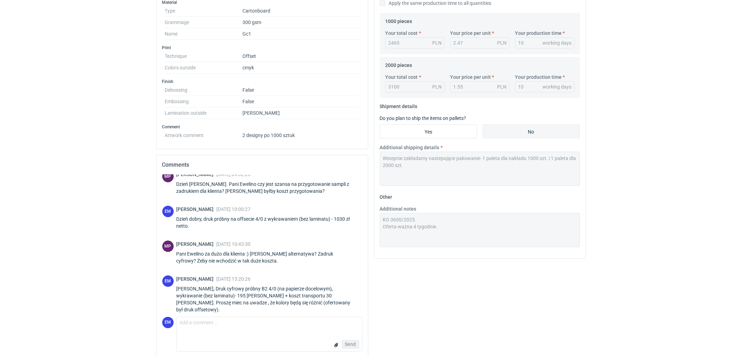
scroll to position [39, 0]
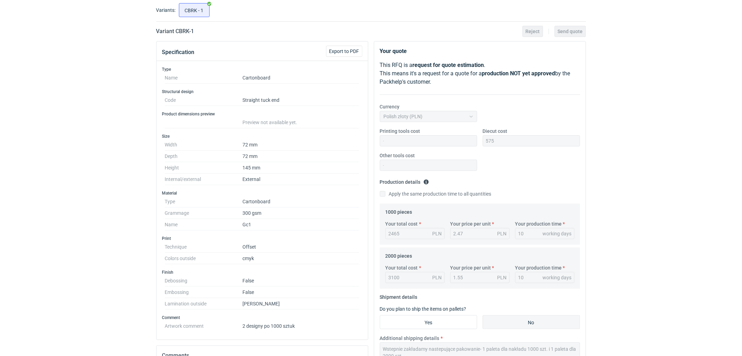
drag, startPoint x: 58, startPoint y: 220, endPoint x: 55, endPoint y: 222, distance: 4.2
click at [58, 220] on div "RFQs Specs Designs Items Orders Customers Tools Analytics 11 99+ EM Ewelina Mac…" at bounding box center [371, 139] width 742 height 356
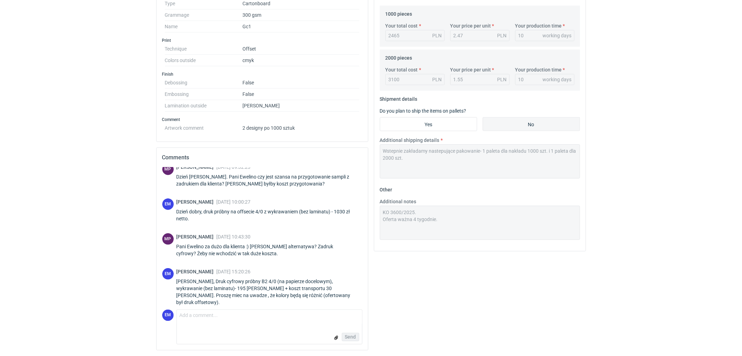
scroll to position [0, 0]
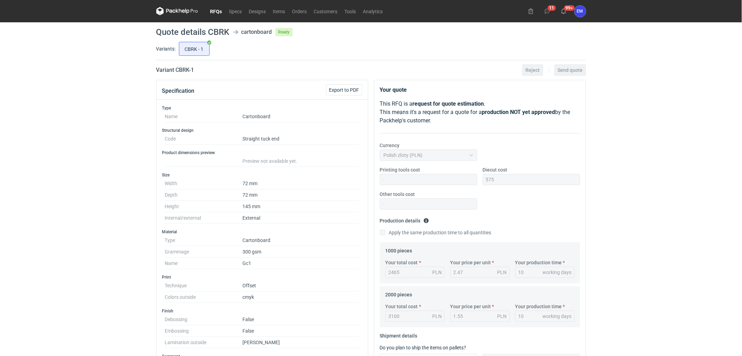
click at [220, 8] on link "RFQs" at bounding box center [216, 11] width 19 height 8
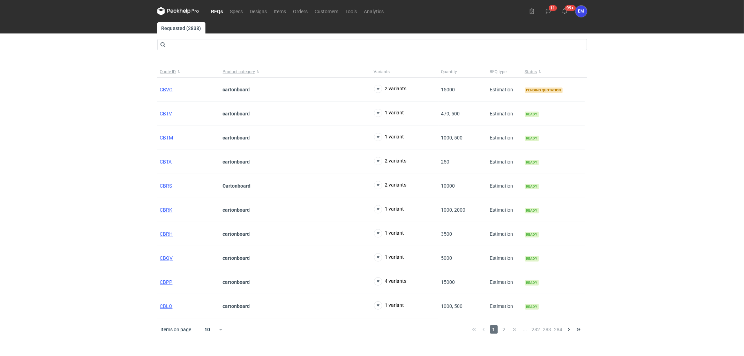
click at [36, 170] on div "RFQs Specs Designs Items Orders Customers Tools Analytics 11 99+ EM Ewelina Mac…" at bounding box center [372, 178] width 744 height 356
click at [116, 98] on div "RFQs Specs Designs Items Orders Customers Tools Analytics 11 99+ EM Ewelina Mac…" at bounding box center [372, 178] width 744 height 356
click at [166, 208] on span "CBRK" at bounding box center [166, 210] width 13 height 6
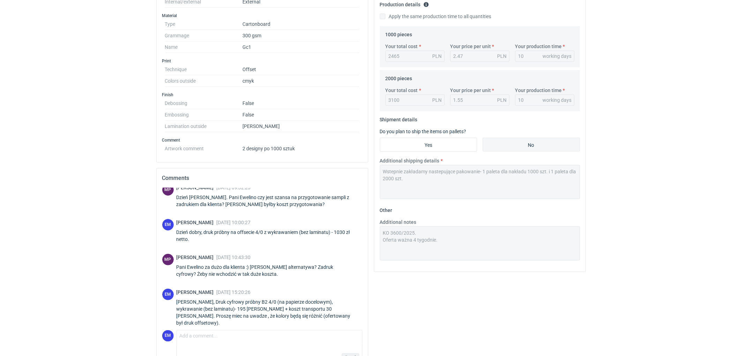
scroll to position [237, 0]
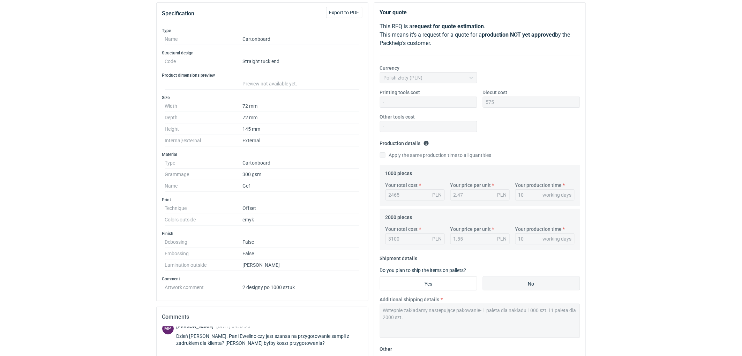
scroll to position [0, 0]
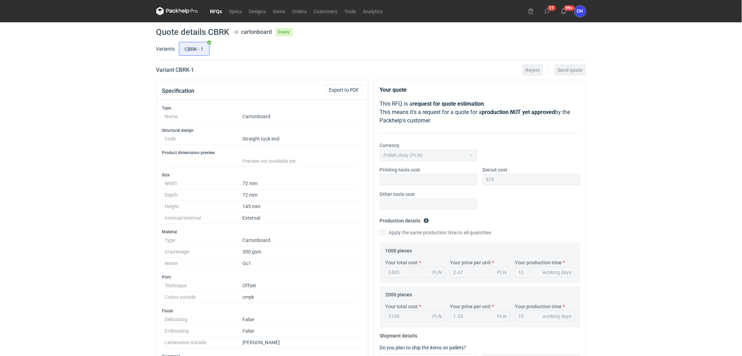
click at [88, 193] on div "RFQs Specs Designs Items Orders Customers Tools Analytics 11 99+ EM Ewelina Mac…" at bounding box center [371, 178] width 742 height 356
click at [76, 159] on div "RFQs Specs Designs Items Orders Customers Tools Analytics 11 99+ EM Ewelina Mac…" at bounding box center [371, 178] width 742 height 356
drag, startPoint x: 65, startPoint y: 225, endPoint x: 61, endPoint y: 227, distance: 4.2
click at [64, 225] on div "RFQs Specs Designs Items Orders Customers Tools Analytics 11 99+ EM Ewelina Mac…" at bounding box center [371, 178] width 742 height 356
click at [58, 126] on div "RFQs Specs Designs Items Orders Customers Tools Analytics 11 99+ EM Ewelina Mac…" at bounding box center [371, 178] width 742 height 356
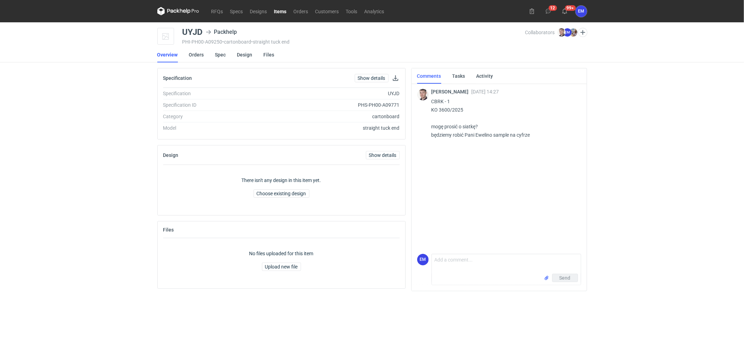
click at [659, 154] on div "RFQs Specs Designs Items Orders Customers Tools Analytics 12 99+ EM [PERSON_NAM…" at bounding box center [372, 178] width 744 height 356
click at [85, 188] on div "RFQs Specs Designs Items Orders Customers Tools Analytics 12 99+ EM [PERSON_NAM…" at bounding box center [372, 178] width 744 height 356
click at [73, 196] on div "RFQs Specs Designs Items Orders Customers Tools Analytics 12 99+ EM [PERSON_NAM…" at bounding box center [372, 178] width 744 height 356
drag, startPoint x: 112, startPoint y: 124, endPoint x: 147, endPoint y: 12, distance: 117.8
click at [120, 98] on div "RFQs Specs Designs Items Orders Customers Tools Analytics 12 99+ EM [PERSON_NAM…" at bounding box center [372, 178] width 744 height 356
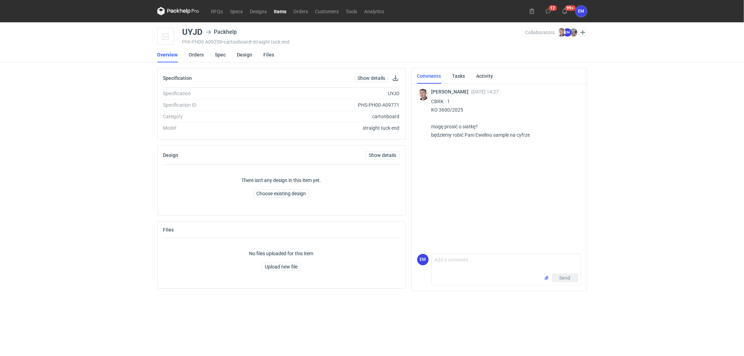
click at [84, 205] on div "RFQs Specs Designs Items Orders Customers Tools Analytics 12 99+ EM [PERSON_NAM…" at bounding box center [372, 178] width 744 height 356
click at [73, 165] on div "RFQs Specs Designs Items Orders Customers Tools Analytics 12 99+ EM [PERSON_NAM…" at bounding box center [372, 178] width 744 height 356
click at [69, 188] on div "RFQs Specs Designs Items Orders Customers Tools Analytics 12 99+ EM [PERSON_NAM…" at bounding box center [372, 178] width 744 height 356
drag, startPoint x: 673, startPoint y: 185, endPoint x: 644, endPoint y: 203, distance: 34.0
click at [671, 188] on div "RFQs Specs Designs Items Orders Customers Tools Analytics 12 99+ EM [PERSON_NAM…" at bounding box center [372, 178] width 744 height 356
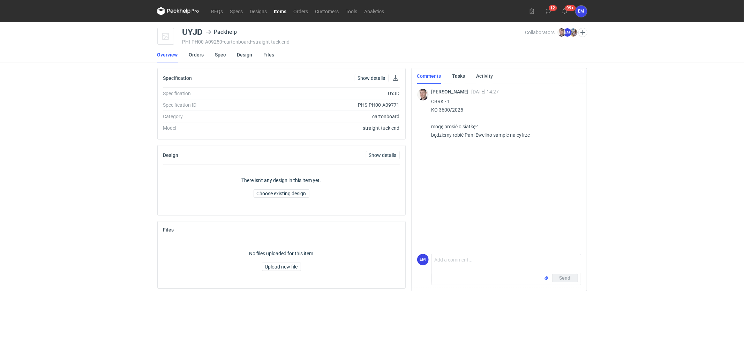
click at [64, 134] on div "RFQs Specs Designs Items Orders Customers Tools Analytics 12 99+ EM [PERSON_NAM…" at bounding box center [372, 178] width 744 height 356
drag, startPoint x: 88, startPoint y: 136, endPoint x: 71, endPoint y: 135, distance: 16.4
click at [92, 135] on div "RFQs Specs Designs Items Orders Customers Tools Analytics 12 99+ EM [PERSON_NAM…" at bounding box center [372, 178] width 744 height 356
click at [25, 190] on div "RFQs Specs Designs Items Orders Customers Tools Analytics 12 99+ EM [PERSON_NAM…" at bounding box center [372, 178] width 744 height 356
click at [598, 162] on div "RFQs Specs Designs Items Orders Customers Tools Analytics 12 99+ EM [PERSON_NAM…" at bounding box center [372, 178] width 744 height 356
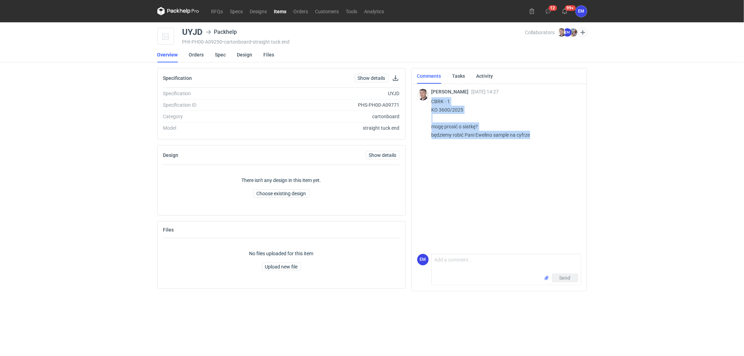
drag, startPoint x: 537, startPoint y: 134, endPoint x: 431, endPoint y: 103, distance: 110.7
click at [431, 103] on p "CBRK - 1 KO 3600/2025 mogę prosić o siatkę? będziemy robić Pani Ewelino sample …" at bounding box center [503, 118] width 144 height 42
drag, startPoint x: 670, startPoint y: 173, endPoint x: 239, endPoint y: 121, distance: 433.9
click at [669, 173] on div "RFQs Specs Designs Items Orders Customers Tools Analytics 12 99+ EM [PERSON_NAM…" at bounding box center [372, 178] width 744 height 356
click at [120, 161] on div "RFQs Specs Designs Items Orders Customers Tools Analytics 12 99+ EM [PERSON_NAM…" at bounding box center [372, 178] width 744 height 356
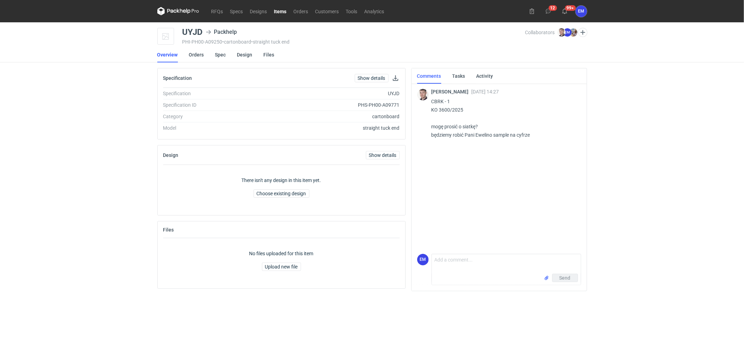
click at [25, 199] on div "RFQs Specs Designs Items Orders Customers Tools Analytics 12 99+ EM [PERSON_NAM…" at bounding box center [372, 178] width 744 height 356
click at [486, 260] on textarea "Comment message" at bounding box center [506, 264] width 149 height 20
click at [512, 260] on textarea "[PERSON_NAME], poprosiłam nasz DTP. ;)" at bounding box center [506, 264] width 149 height 20
click at [545, 259] on textarea "[PERSON_NAME], poprosiłam nasz DTP o siatkę ;)" at bounding box center [506, 264] width 149 height 20
type textarea "[PERSON_NAME], poprosiłam nasz DTP o siatkę. Wrócę z inf."
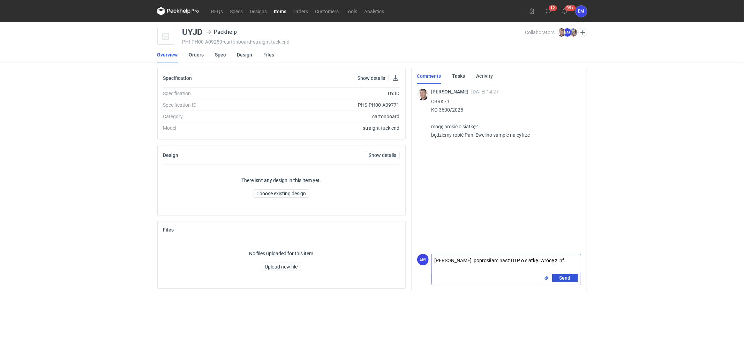
click at [562, 275] on span "Send" at bounding box center [564, 277] width 11 height 5
